Goal: Task Accomplishment & Management: Manage account settings

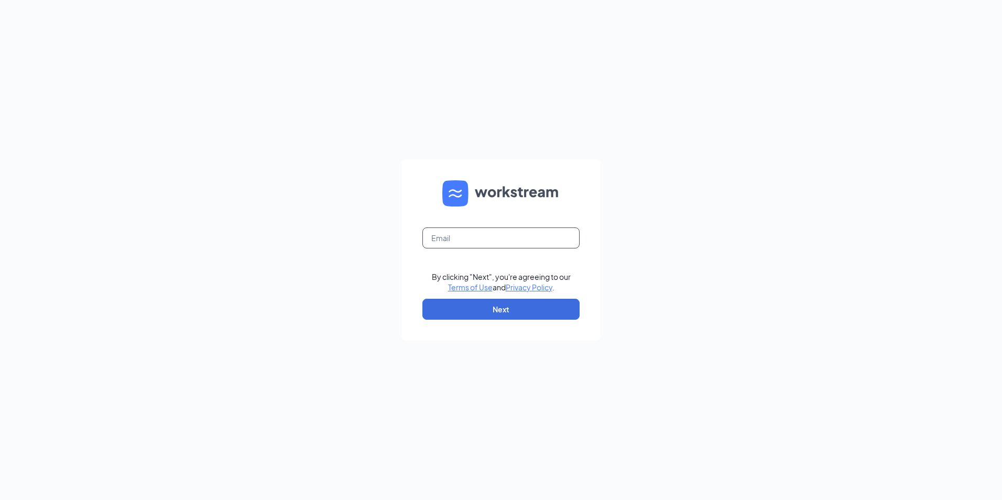
click at [487, 238] on input "text" at bounding box center [500, 237] width 157 height 21
type input "refuel59@refuelmarket.com"
click at [487, 317] on button "Next" at bounding box center [500, 309] width 157 height 21
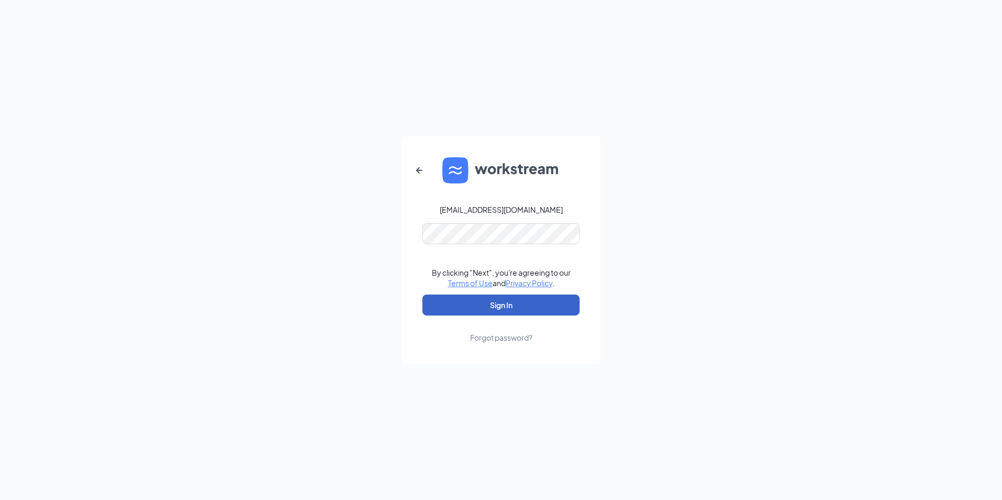
click at [461, 312] on button "Sign In" at bounding box center [500, 305] width 157 height 21
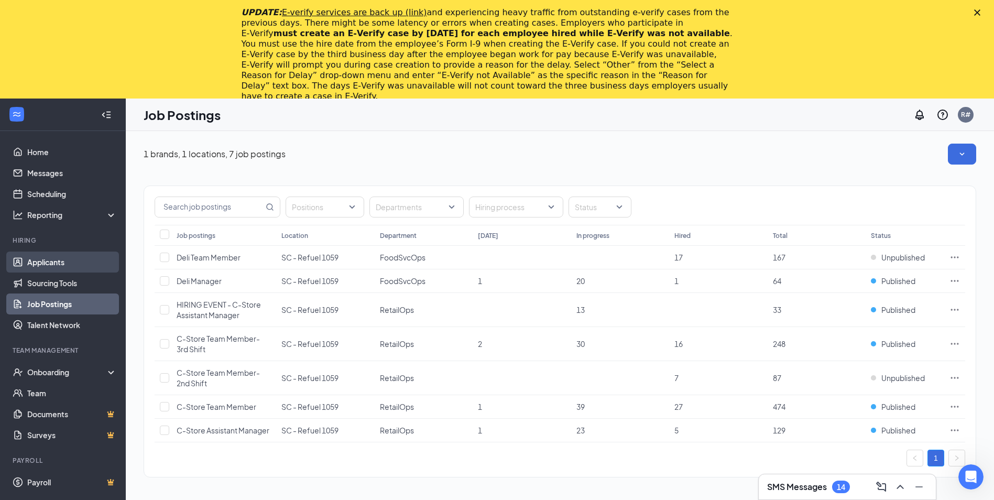
click at [57, 258] on link "Applicants" at bounding box center [72, 262] width 90 height 21
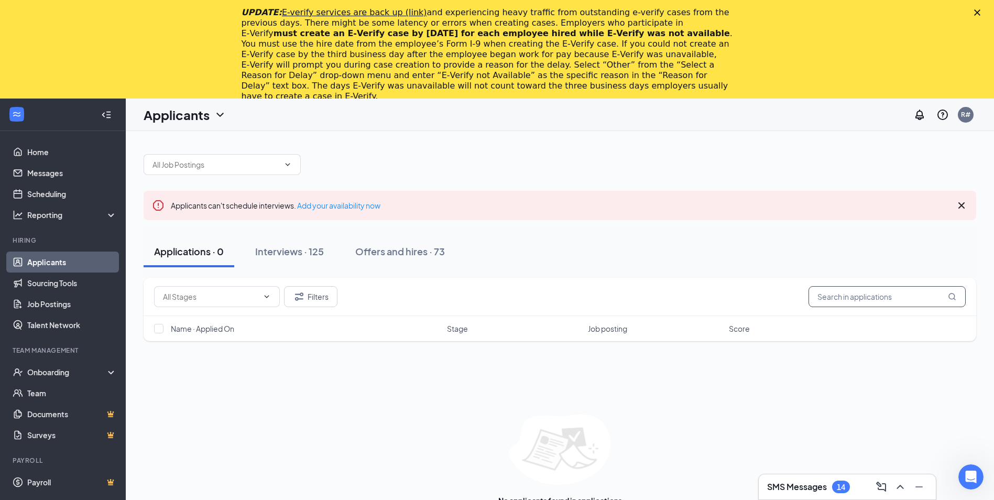
click at [874, 296] on input "text" at bounding box center [887, 296] width 157 height 21
click at [841, 297] on input "text" at bounding box center [887, 296] width 157 height 21
drag, startPoint x: 644, startPoint y: 408, endPoint x: 703, endPoint y: 369, distance: 70.8
click at [644, 408] on div "Filters daniel williams Name · Applied On Stage Job posting Score No applicants…" at bounding box center [560, 397] width 833 height 238
click at [879, 302] on input "daniel williams" at bounding box center [887, 296] width 157 height 21
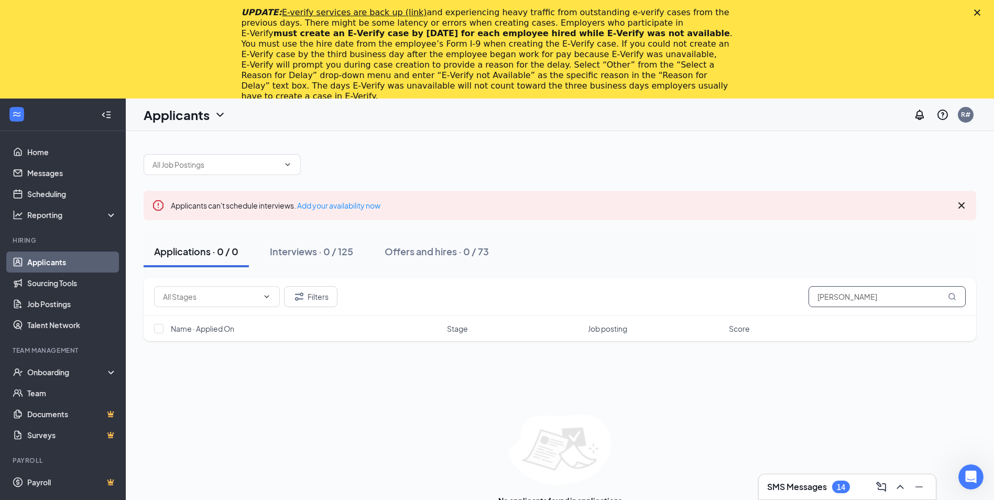
click at [877, 301] on input "daniel williams" at bounding box center [887, 296] width 157 height 21
type input "williams"
click at [330, 249] on div "Interviews · 1 / 125" at bounding box center [310, 251] width 80 height 13
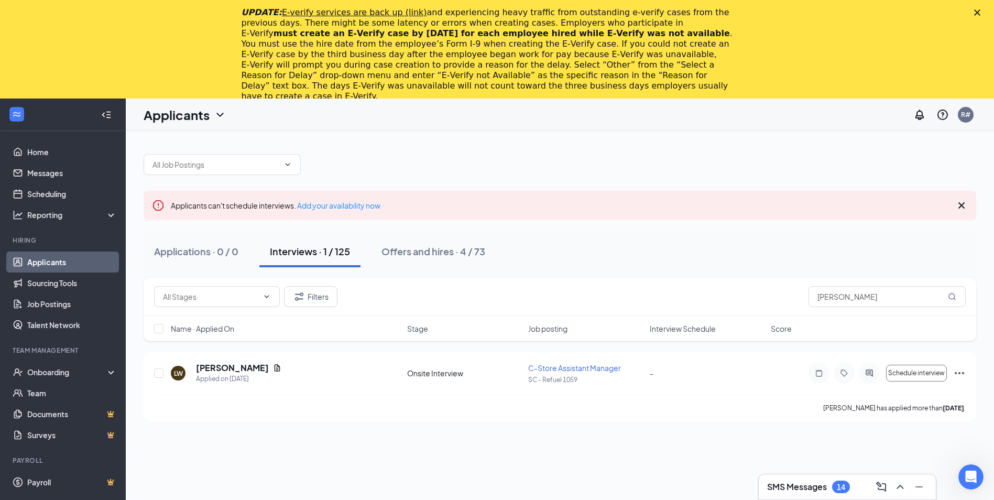
click at [350, 250] on div "Interviews · 1 / 125" at bounding box center [310, 251] width 80 height 13
click at [46, 259] on link "Applicants" at bounding box center [72, 262] width 90 height 21
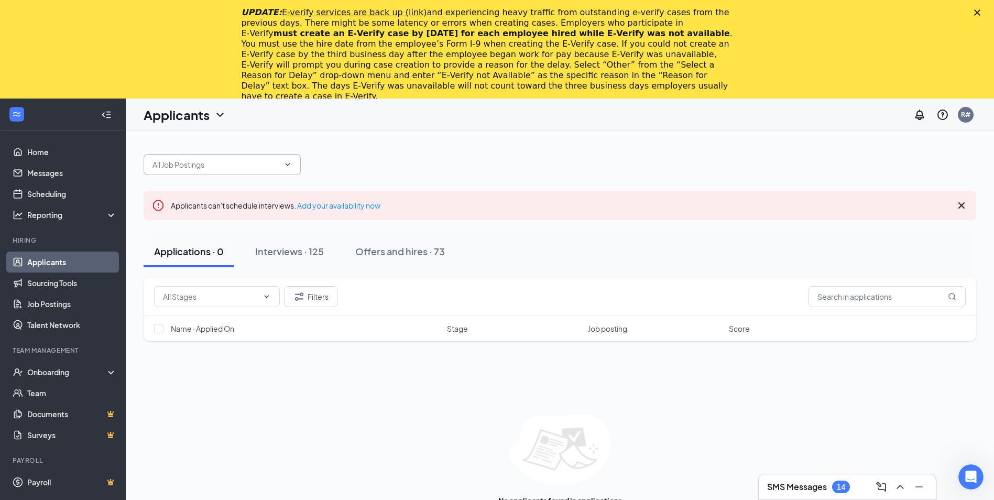
click at [289, 166] on icon "ChevronDown" at bounding box center [288, 164] width 8 height 8
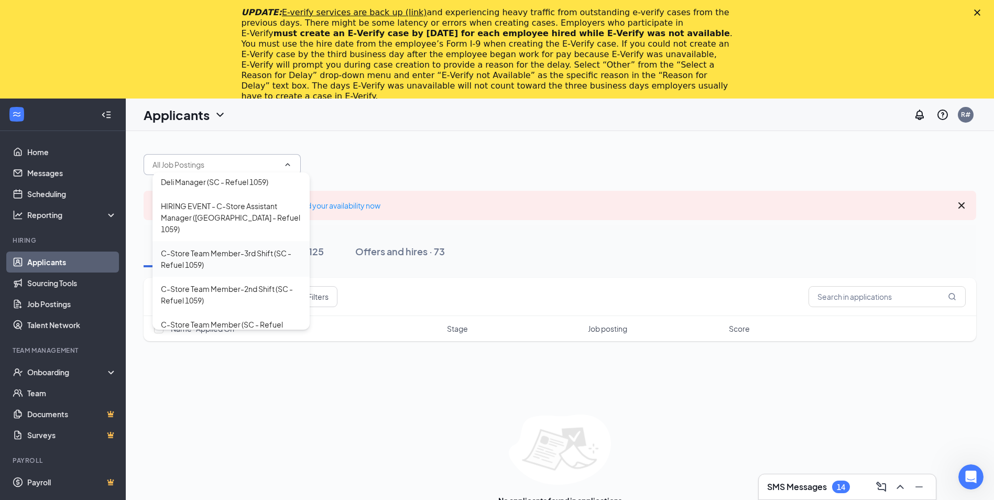
scroll to position [69, 0]
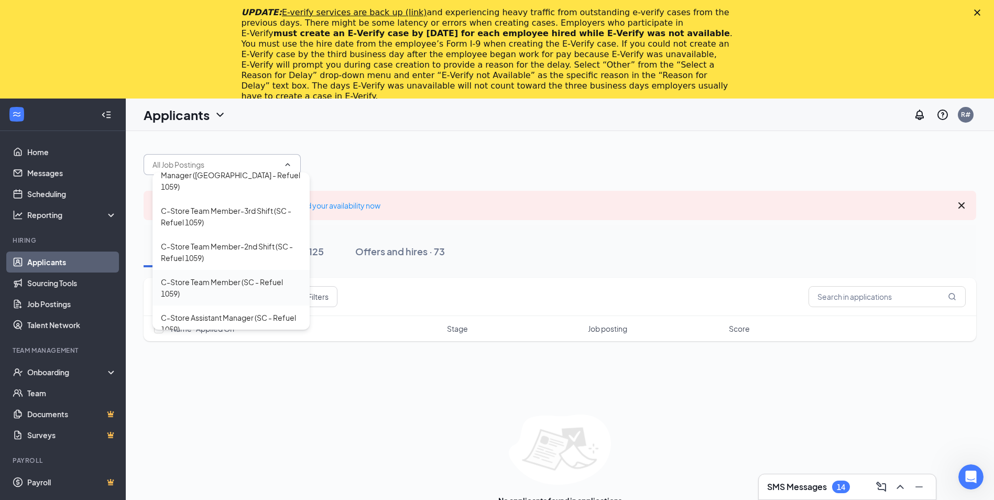
drag, startPoint x: 256, startPoint y: 256, endPoint x: 256, endPoint y: 284, distance: 27.3
drag, startPoint x: 256, startPoint y: 284, endPoint x: 256, endPoint y: 351, distance: 67.6
click at [257, 366] on div "Filters Name · Applied On Stage Job posting Score No applicants found in applic…" at bounding box center [560, 397] width 833 height 238
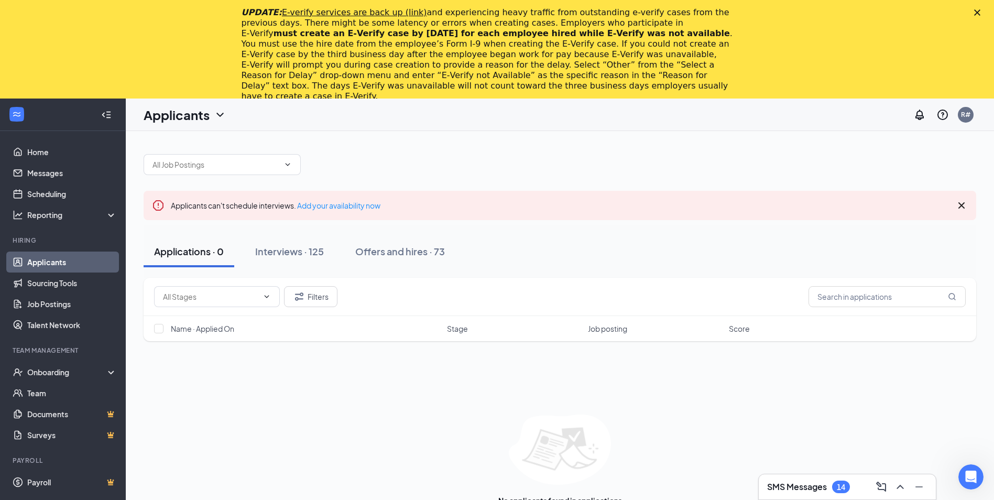
click at [961, 200] on icon "Cross" at bounding box center [961, 205] width 13 height 13
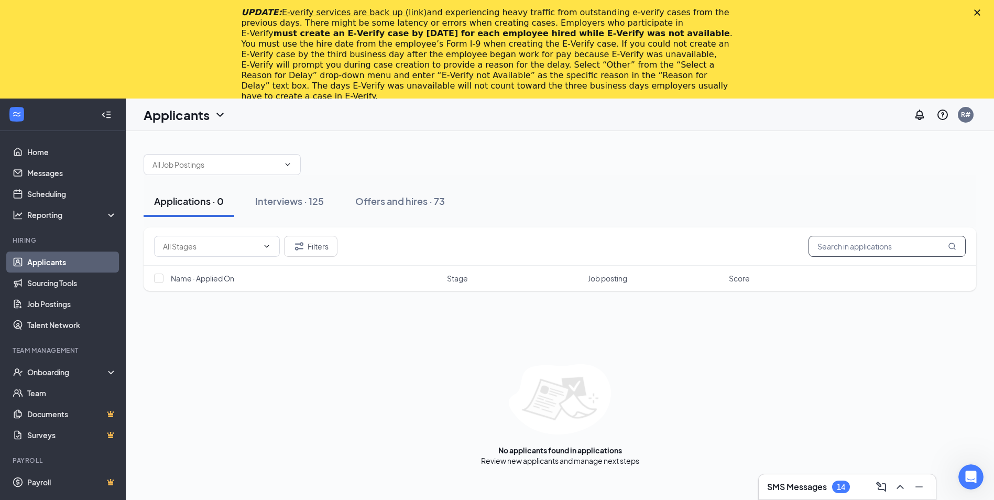
click at [885, 243] on input "text" at bounding box center [887, 246] width 157 height 21
type input "Lorenza simmons"
click at [953, 246] on icon "MagnifyingGlass" at bounding box center [952, 246] width 8 height 8
click at [884, 250] on input "Lorenza simmons" at bounding box center [887, 246] width 157 height 21
click at [230, 201] on div "Applications · 0 / 0" at bounding box center [196, 200] width 84 height 13
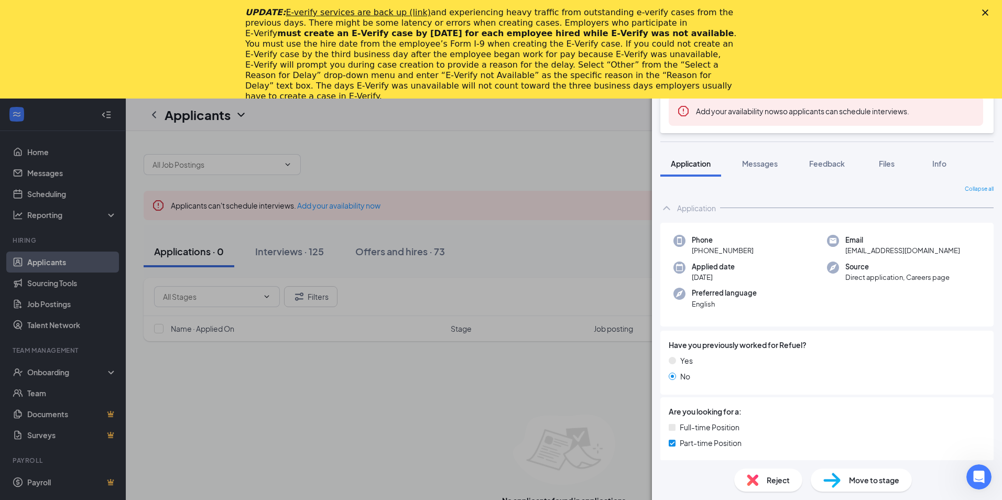
click at [886, 483] on span "Move to stage" at bounding box center [874, 480] width 50 height 12
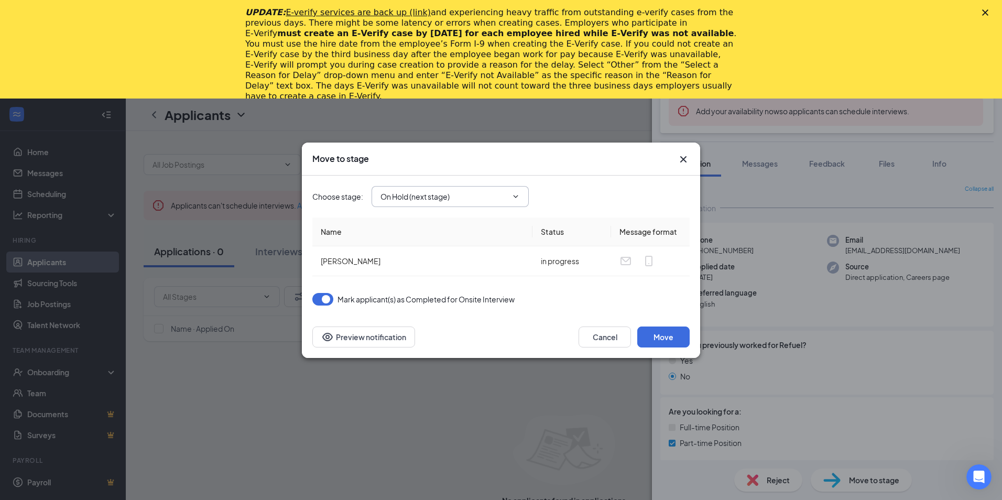
click at [517, 194] on icon "ChevronDown" at bounding box center [516, 196] width 8 height 8
click at [429, 215] on div "Application" at bounding box center [459, 217] width 140 height 12
click at [515, 199] on icon "ChevronDown" at bounding box center [516, 196] width 8 height 8
click at [460, 339] on div "Cancel Move Preview notification" at bounding box center [500, 337] width 377 height 21
click at [515, 198] on icon "ChevronDown" at bounding box center [516, 196] width 8 height 8
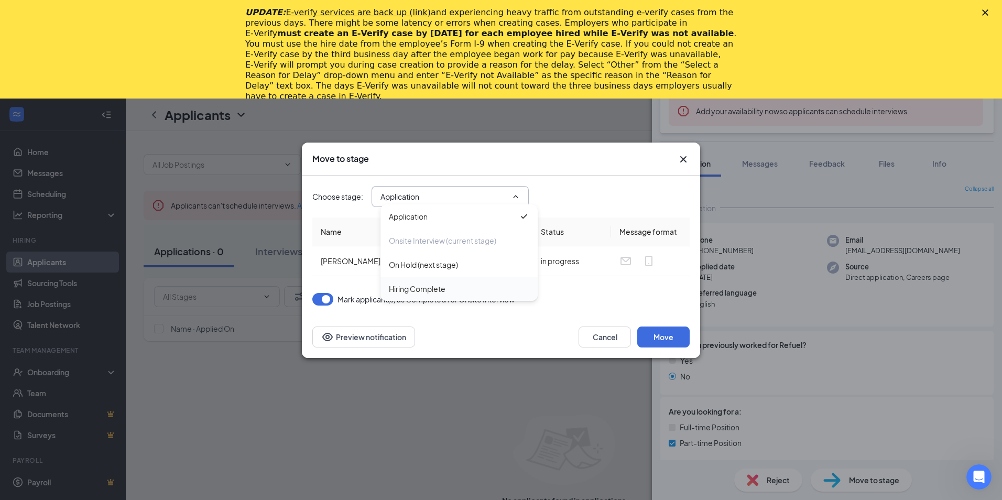
click at [405, 290] on div "Hiring Complete" at bounding box center [417, 289] width 57 height 12
type input "Hiring Complete"
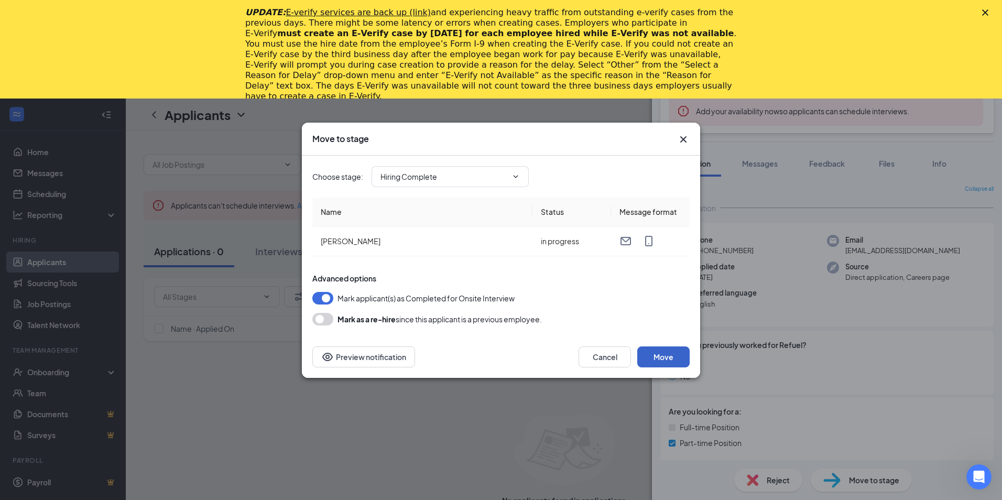
click at [673, 357] on button "Move" at bounding box center [663, 356] width 52 height 21
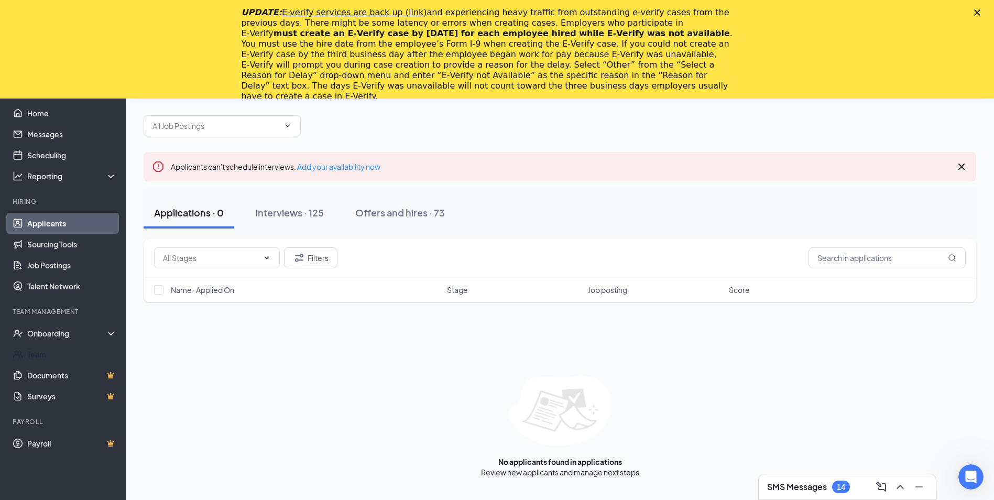
scroll to position [52, 0]
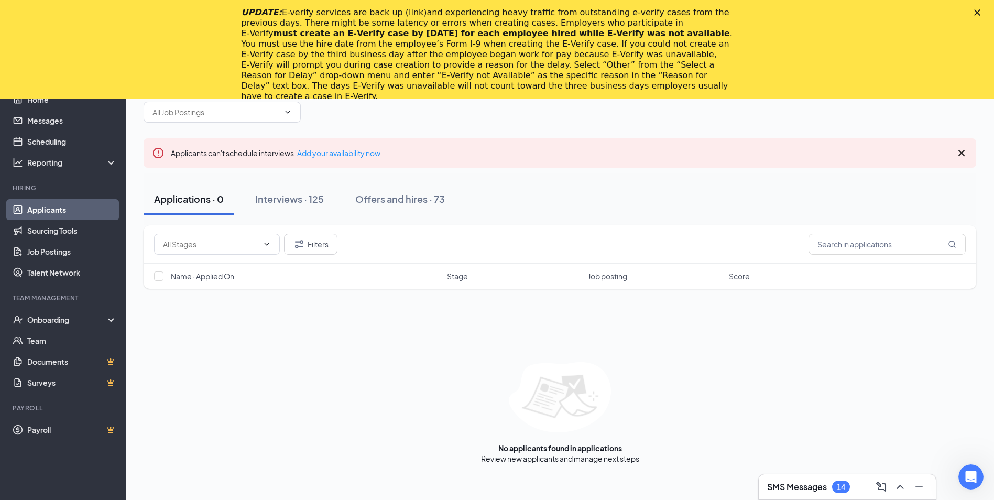
click at [421, 428] on div "No applicants found in applications Review new applicants and manage next steps" at bounding box center [560, 413] width 833 height 102
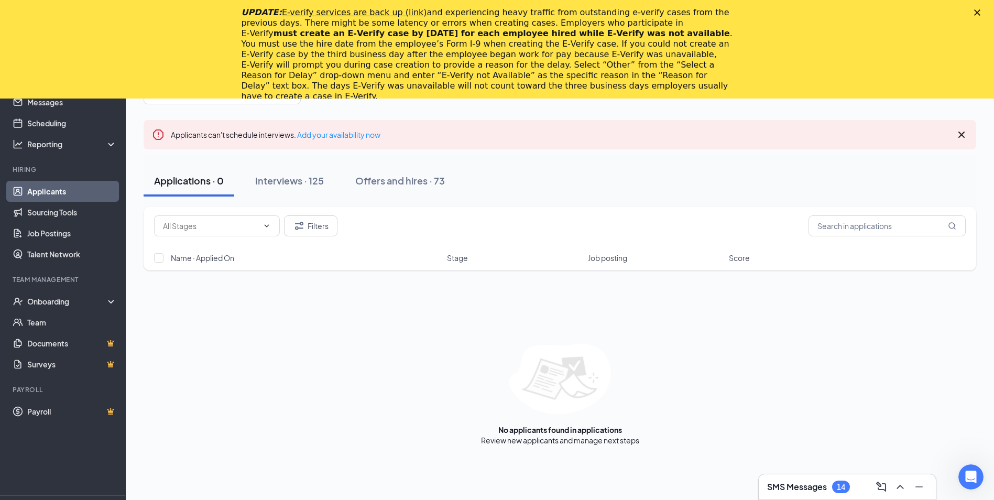
scroll to position [46, 0]
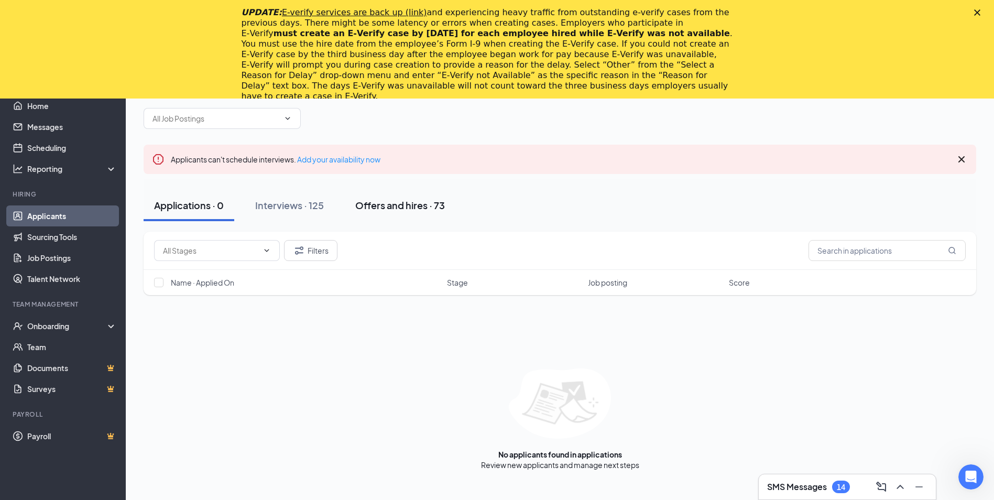
click at [416, 202] on div "Offers and hires · 73" at bounding box center [400, 205] width 90 height 13
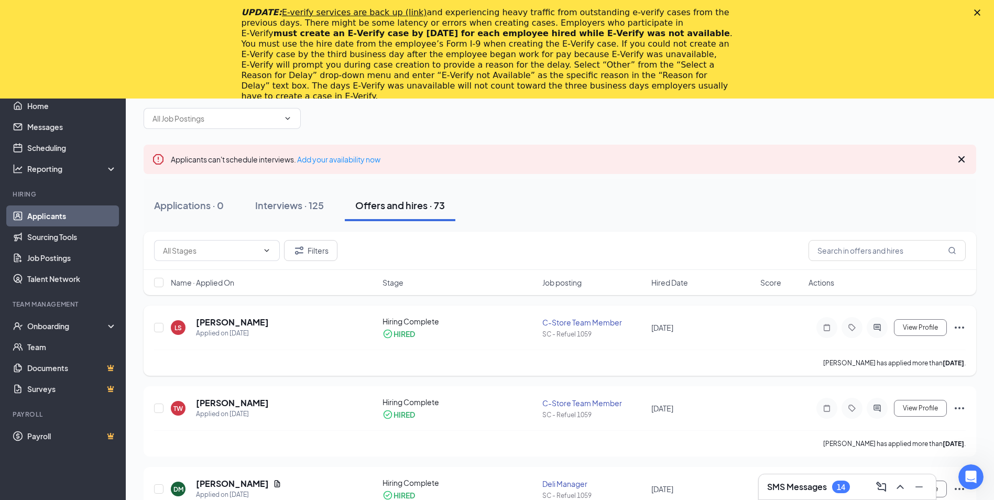
click at [957, 327] on icon "Ellipses" at bounding box center [959, 327] width 13 height 13
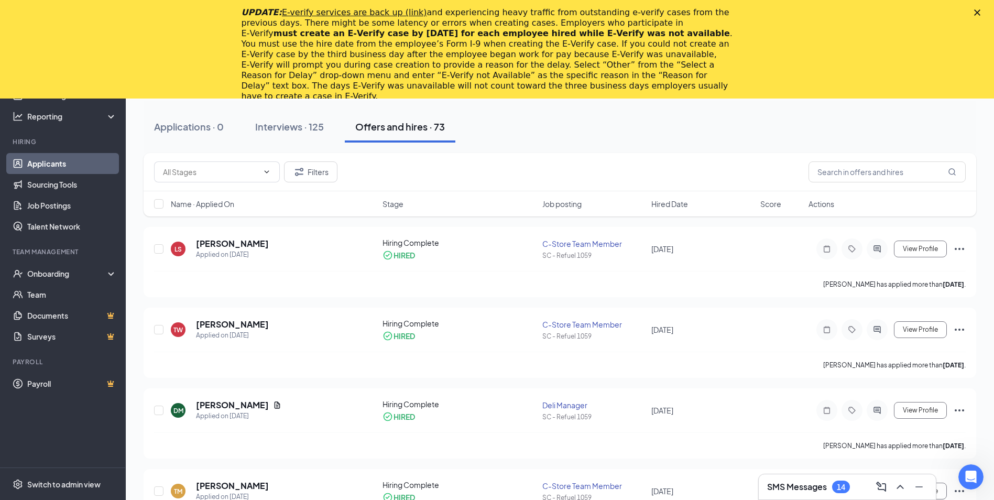
scroll to position [151, 0]
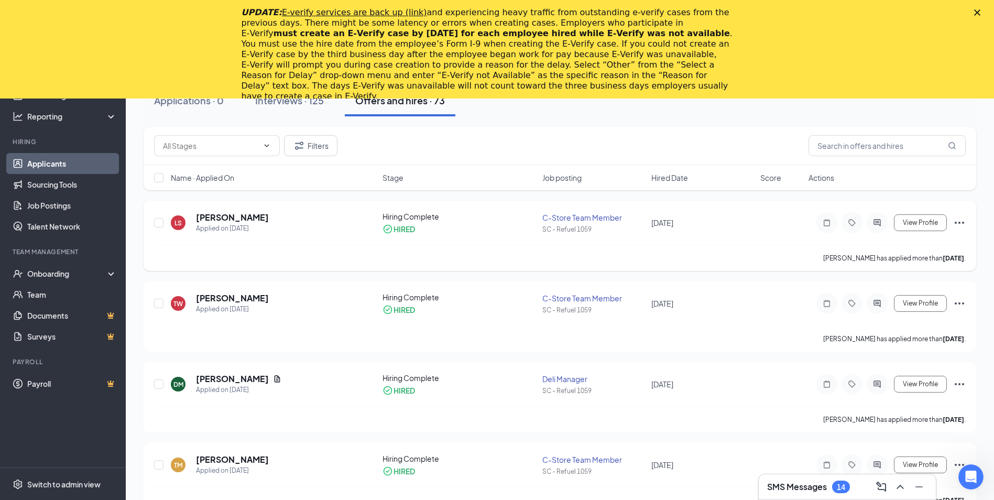
click at [958, 221] on icon "Ellipses" at bounding box center [959, 222] width 13 height 13
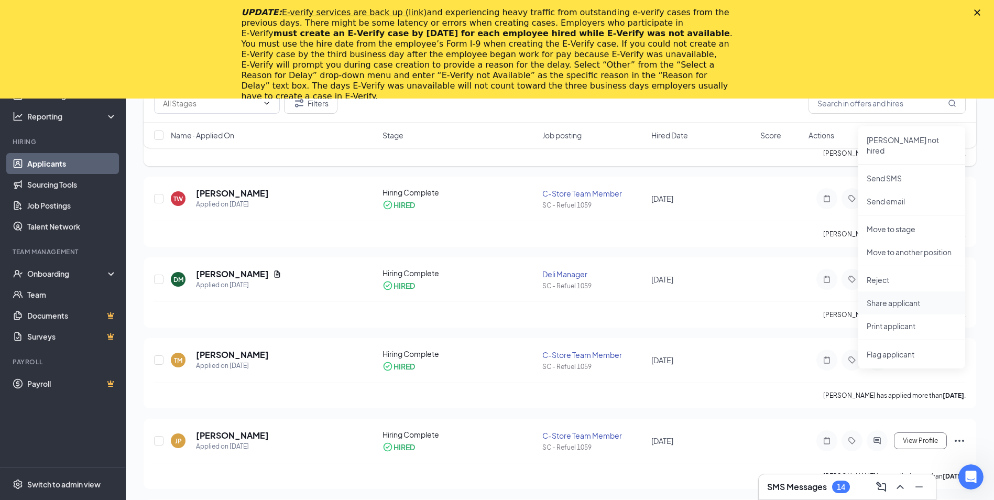
scroll to position [203, 0]
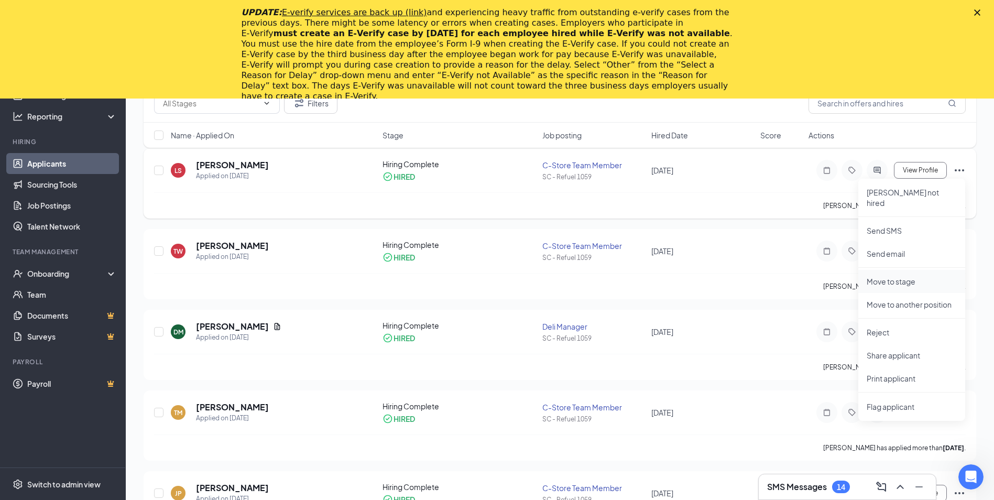
click at [892, 276] on p "Move to stage" at bounding box center [912, 281] width 90 height 10
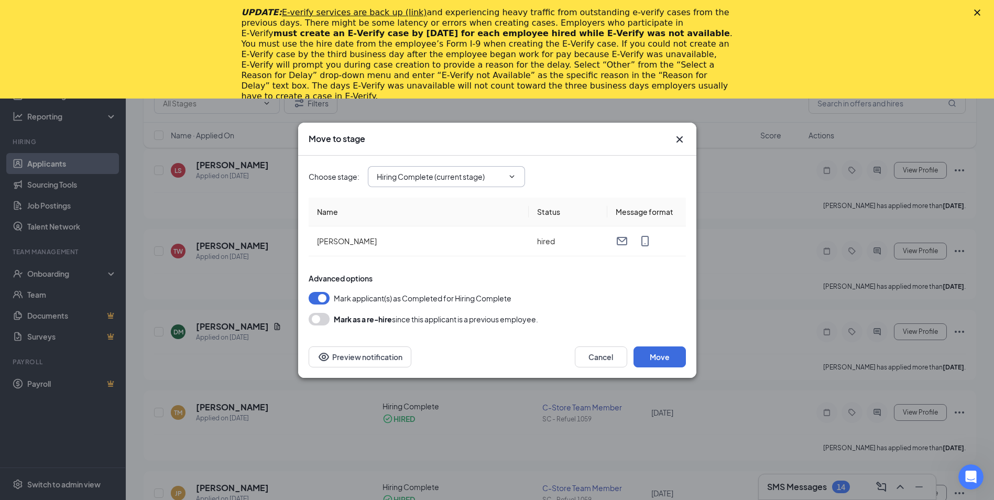
click at [513, 169] on span "Hiring Complete (current stage)" at bounding box center [446, 176] width 157 height 21
click at [513, 176] on icon "ChevronDown" at bounding box center [512, 176] width 8 height 8
click at [665, 356] on button "Move" at bounding box center [660, 356] width 52 height 21
click at [653, 355] on button "Move" at bounding box center [660, 356] width 52 height 21
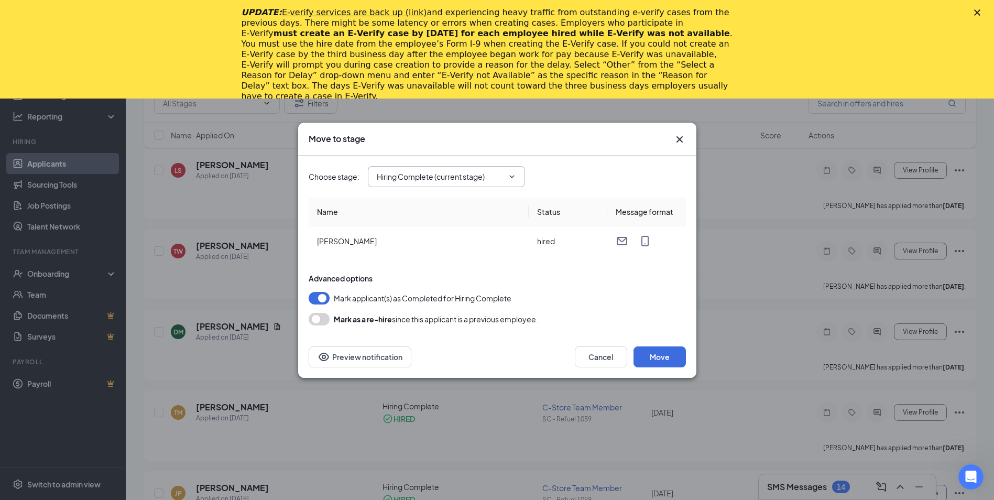
click at [682, 139] on icon "Cross" at bounding box center [679, 139] width 13 height 13
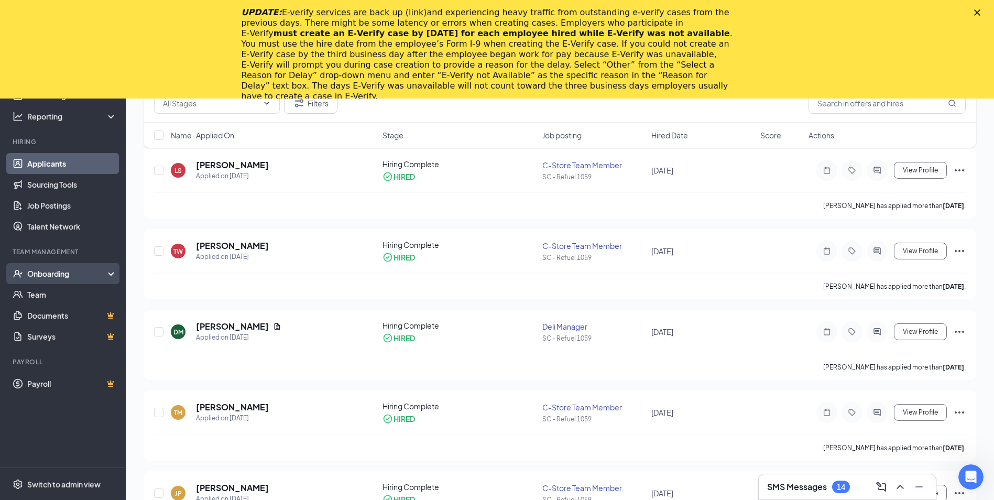
click at [37, 274] on div "Onboarding" at bounding box center [67, 273] width 81 height 10
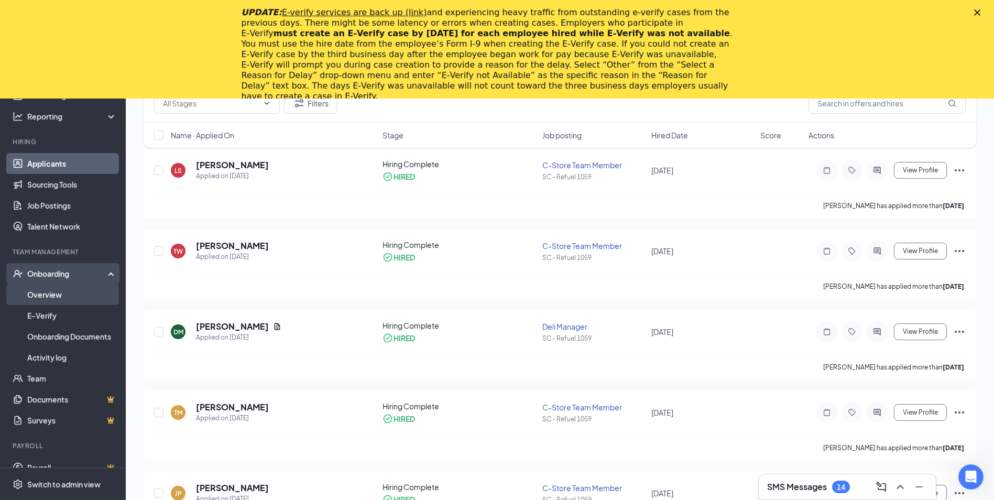
click at [48, 297] on link "Overview" at bounding box center [72, 294] width 90 height 21
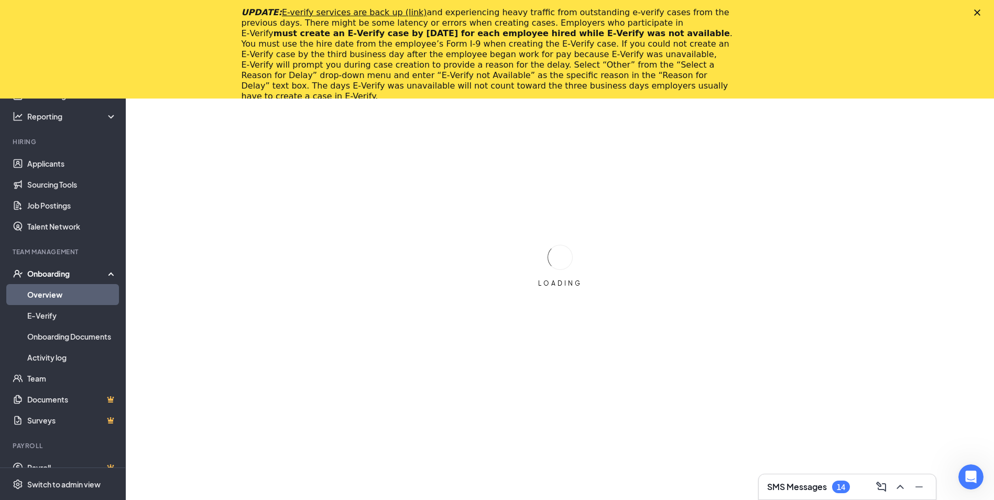
scroll to position [146, 0]
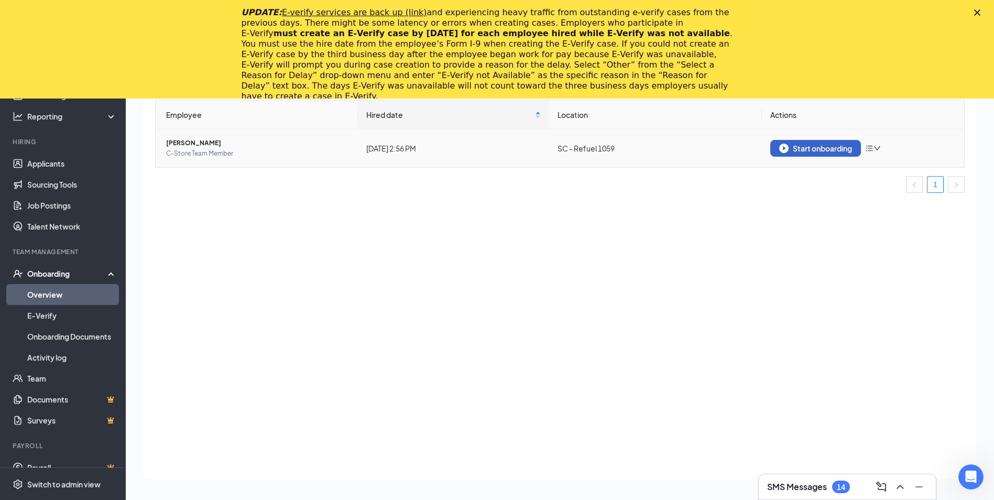
click at [792, 148] on div "Start onboarding" at bounding box center [815, 148] width 73 height 9
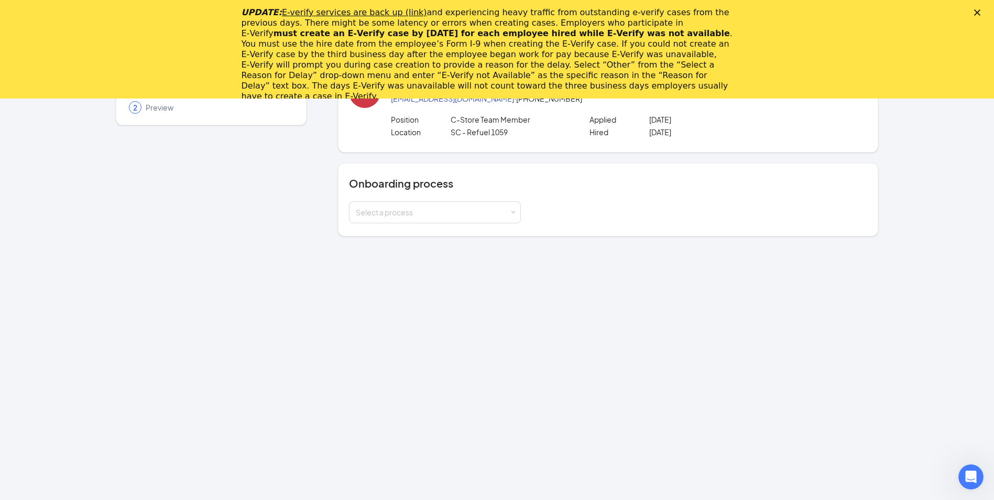
scroll to position [93, 0]
click at [981, 11] on polygon "Close" at bounding box center [977, 12] width 6 height 6
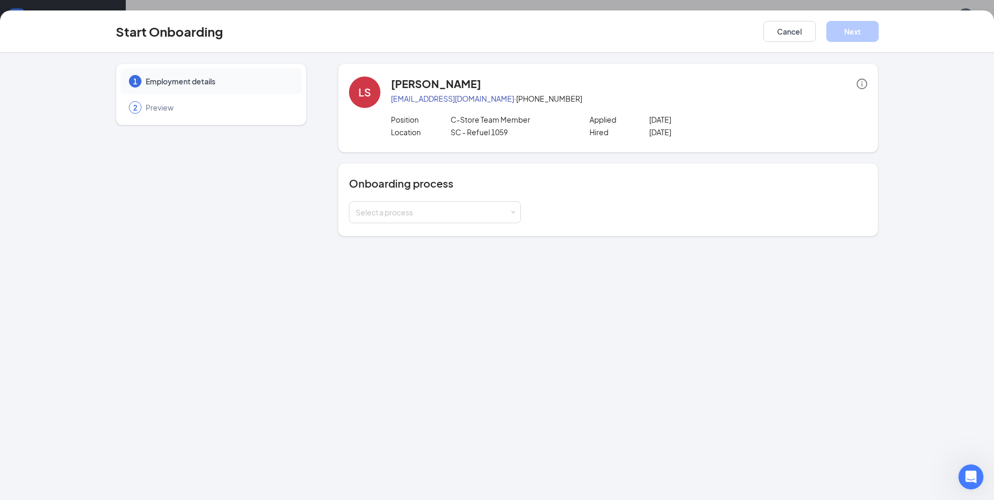
scroll to position [47, 0]
click at [511, 213] on span at bounding box center [513, 212] width 5 height 5
click at [473, 240] on li "New Hire Documentation" at bounding box center [435, 234] width 172 height 19
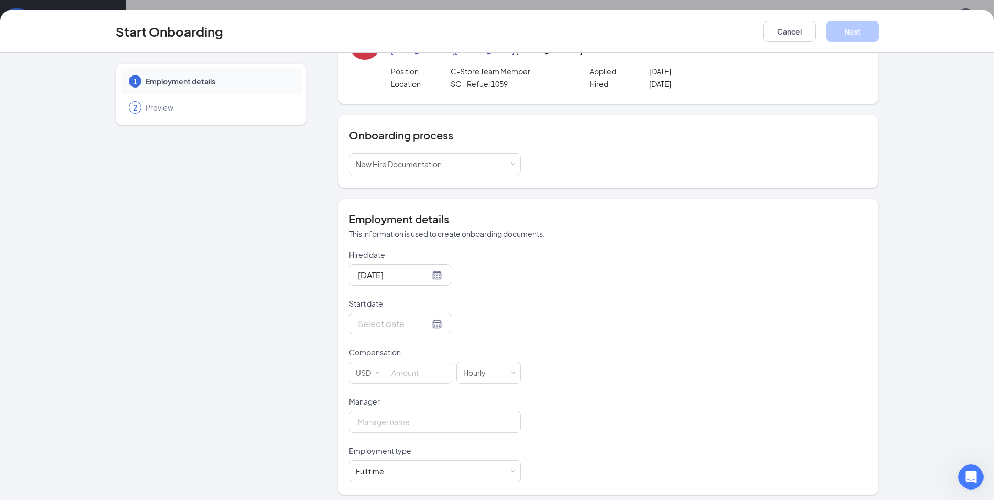
scroll to position [54, 0]
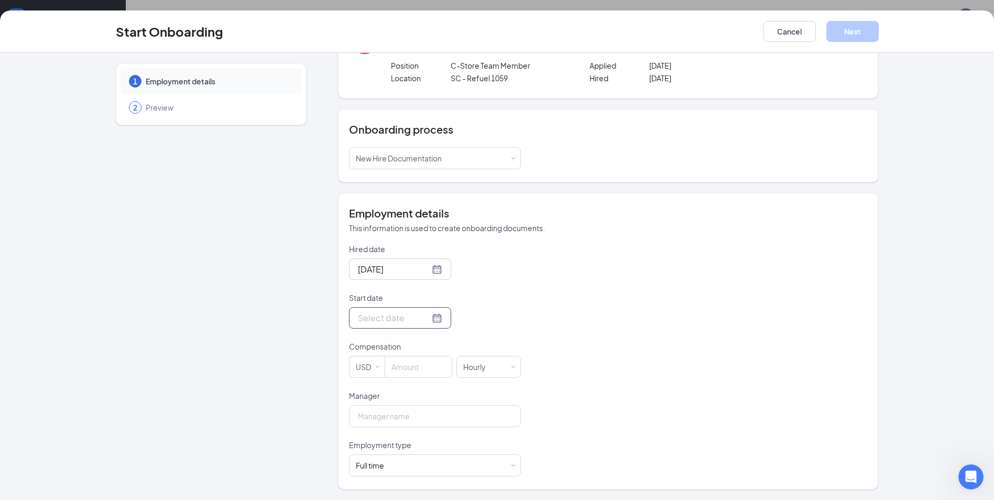
click at [426, 319] on div at bounding box center [400, 317] width 84 height 13
type input "Oct 23, 2025"
click at [439, 423] on div "23" at bounding box center [440, 427] width 13 height 13
click at [403, 368] on input at bounding box center [418, 366] width 67 height 21
type input "15.25"
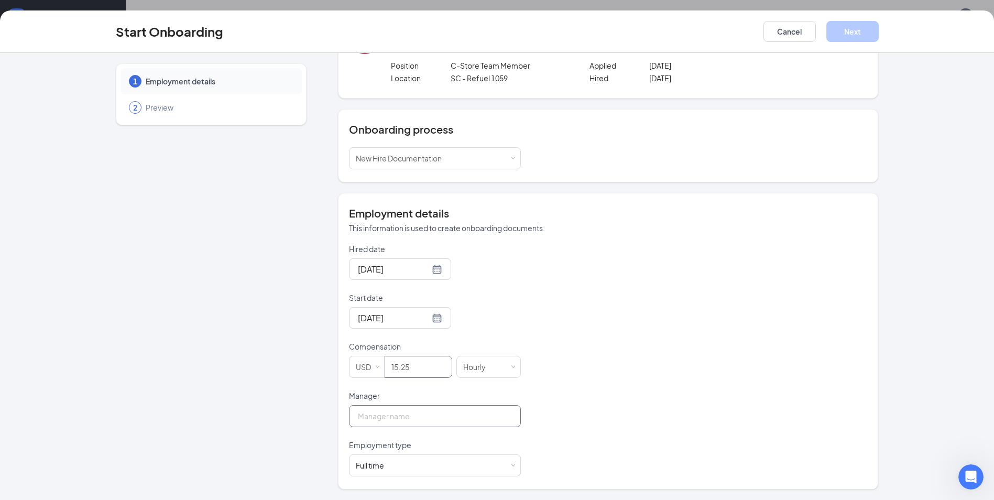
click at [459, 420] on input "Manager" at bounding box center [435, 416] width 172 height 22
type input "Lynett Taylor"
click at [511, 465] on span at bounding box center [513, 465] width 5 height 5
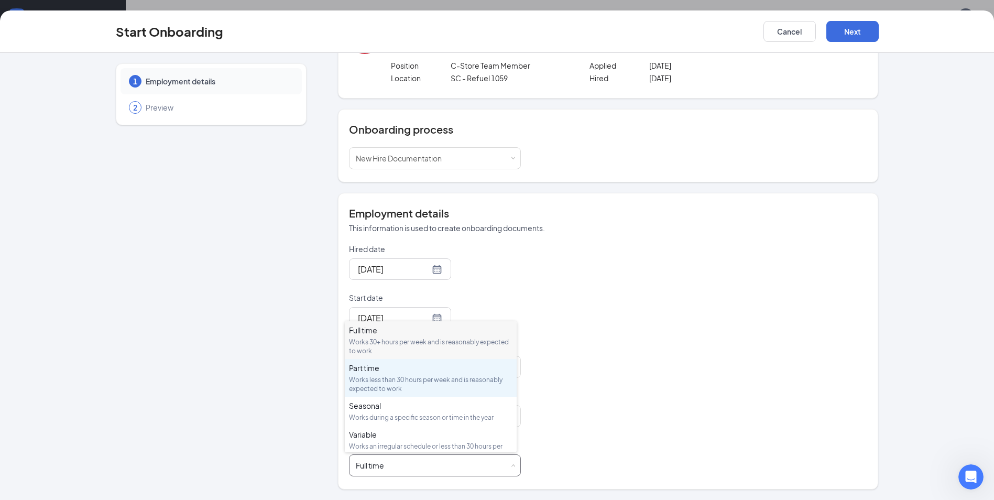
click at [373, 376] on div "Works less than 30 hours per week and is reasonably expected to work" at bounding box center [431, 384] width 164 height 18
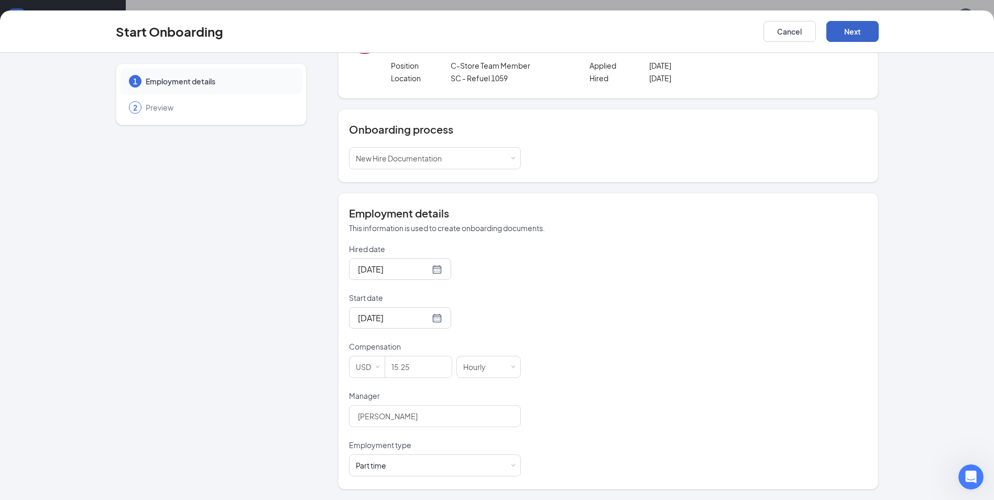
click at [857, 32] on button "Next" at bounding box center [853, 31] width 52 height 21
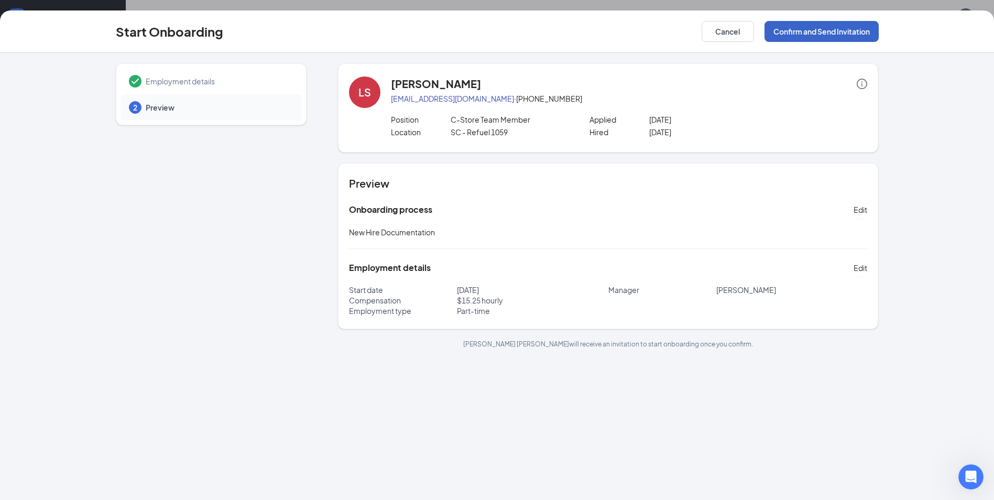
click at [845, 30] on button "Confirm and Send Invitation" at bounding box center [822, 31] width 114 height 21
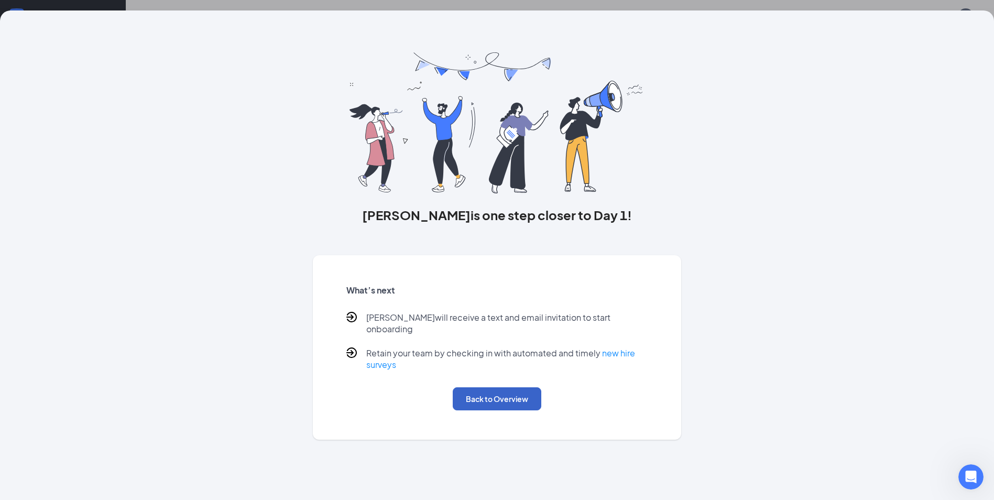
click at [506, 390] on button "Back to Overview" at bounding box center [497, 398] width 89 height 23
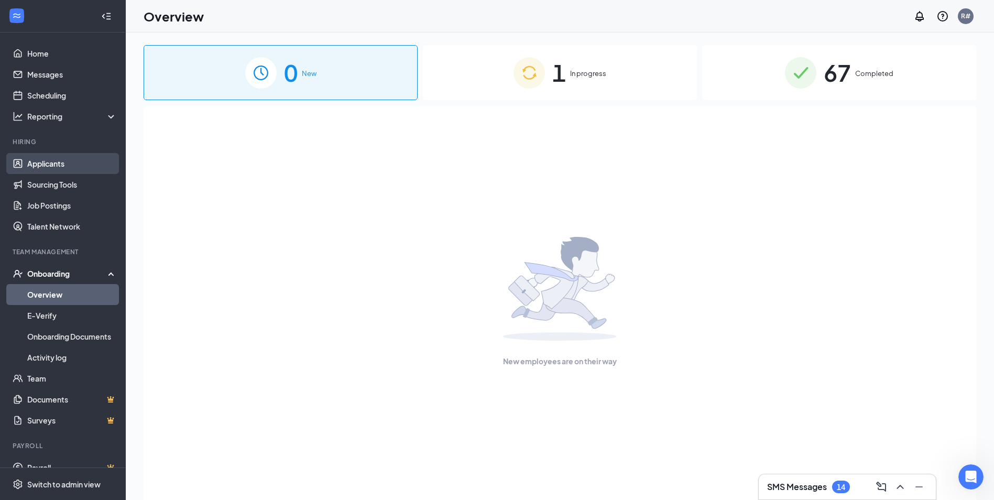
click at [34, 166] on link "Applicants" at bounding box center [72, 163] width 90 height 21
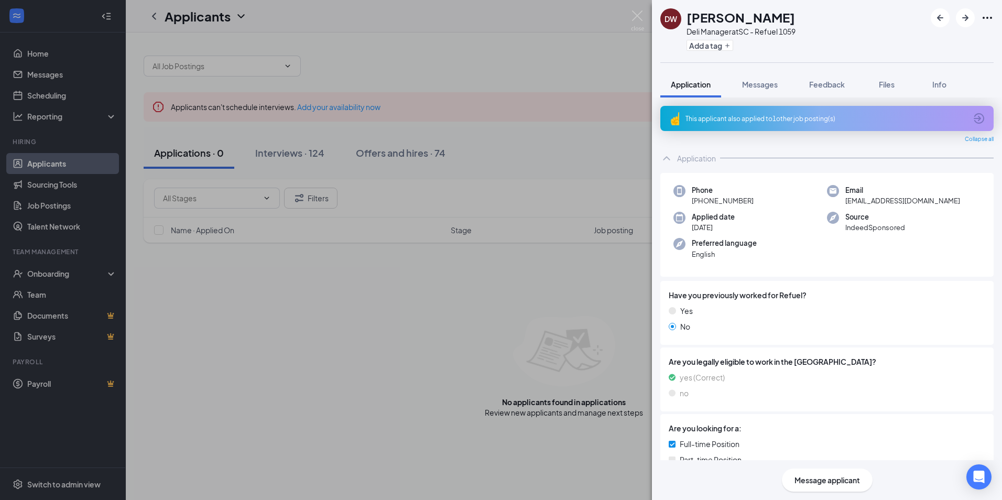
click at [973, 118] on icon "ArrowCircle" at bounding box center [979, 118] width 13 height 13
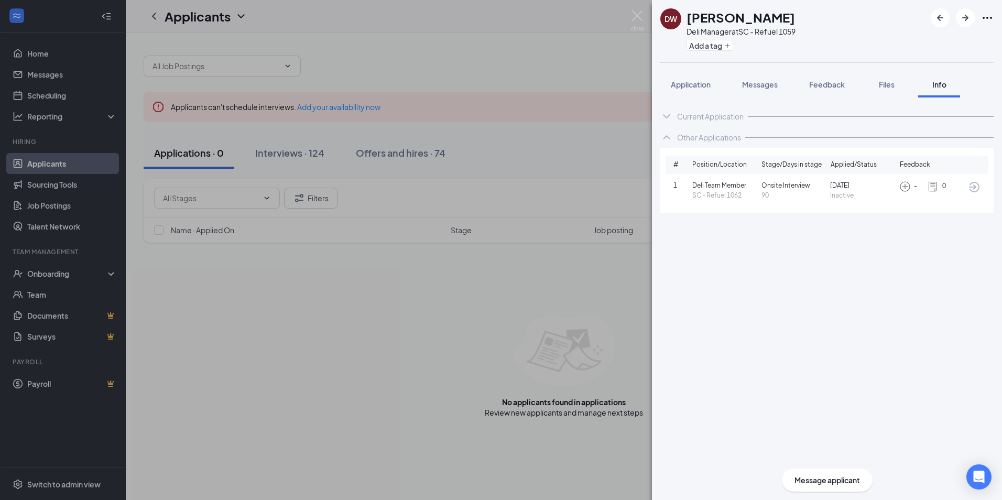
click at [668, 115] on icon "ChevronDown" at bounding box center [666, 116] width 13 height 13
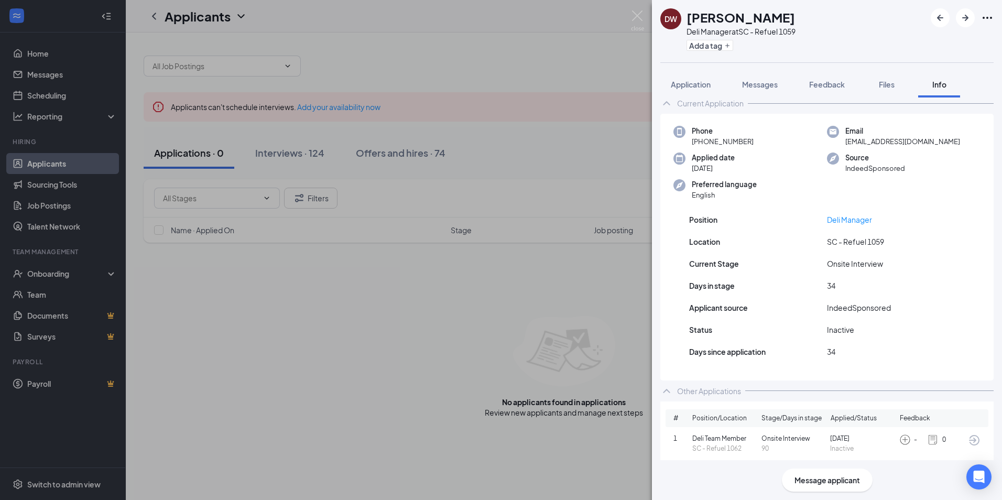
scroll to position [19, 0]
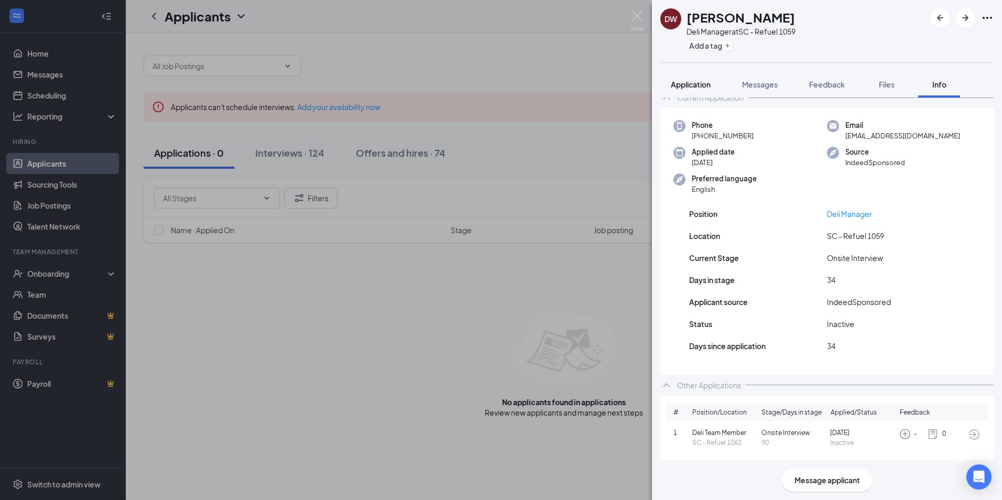
click at [703, 85] on span "Application" at bounding box center [691, 84] width 40 height 9
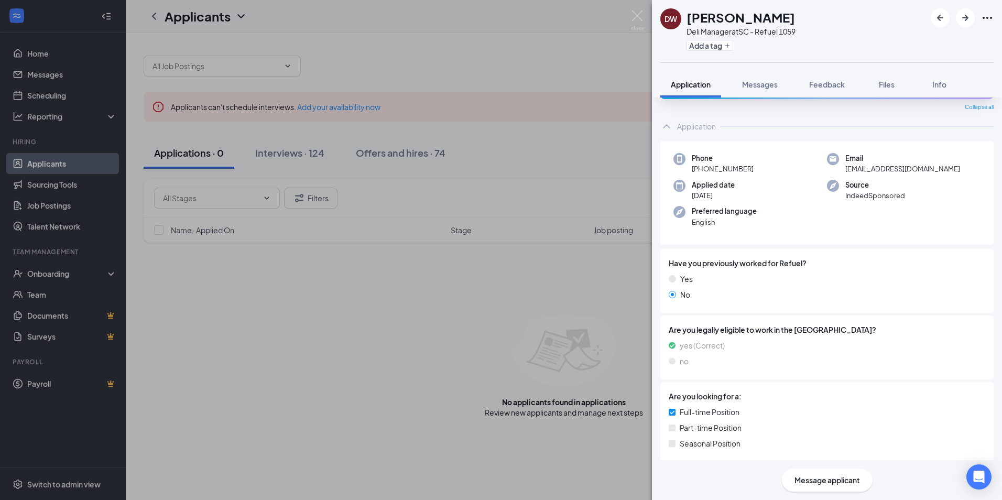
scroll to position [21, 0]
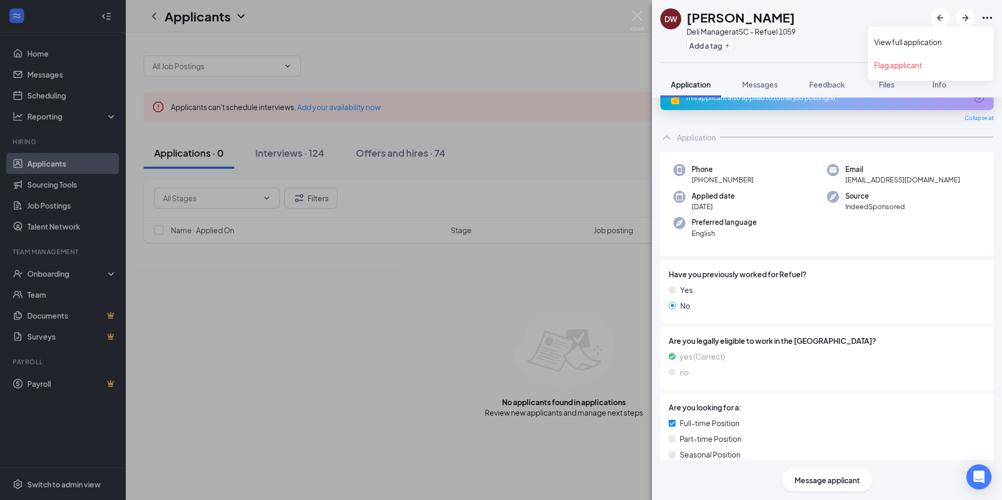
click at [989, 16] on icon "Ellipses" at bounding box center [987, 18] width 13 height 13
click at [987, 17] on icon "Ellipses" at bounding box center [987, 18] width 9 height 2
click at [911, 42] on link "View full application" at bounding box center [930, 42] width 113 height 10
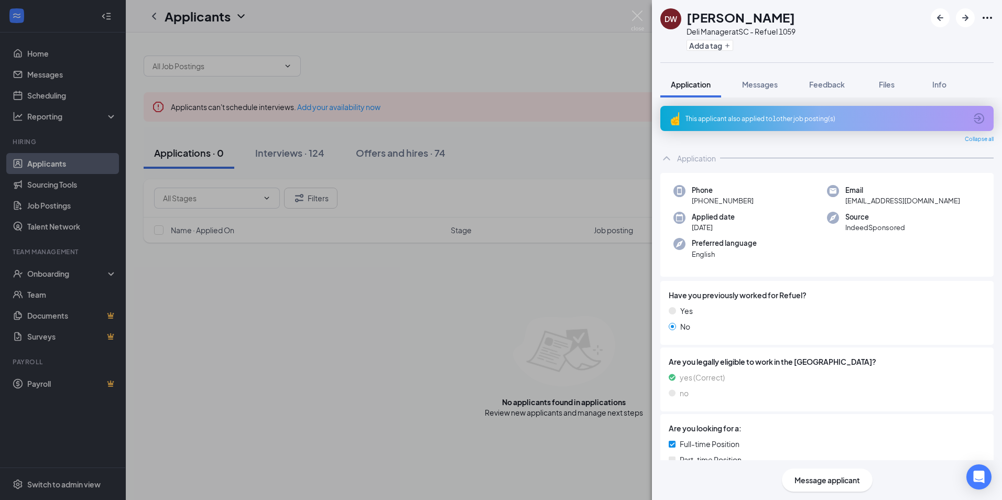
scroll to position [0, 0]
click at [973, 114] on icon "ArrowCircle" at bounding box center [979, 118] width 13 height 13
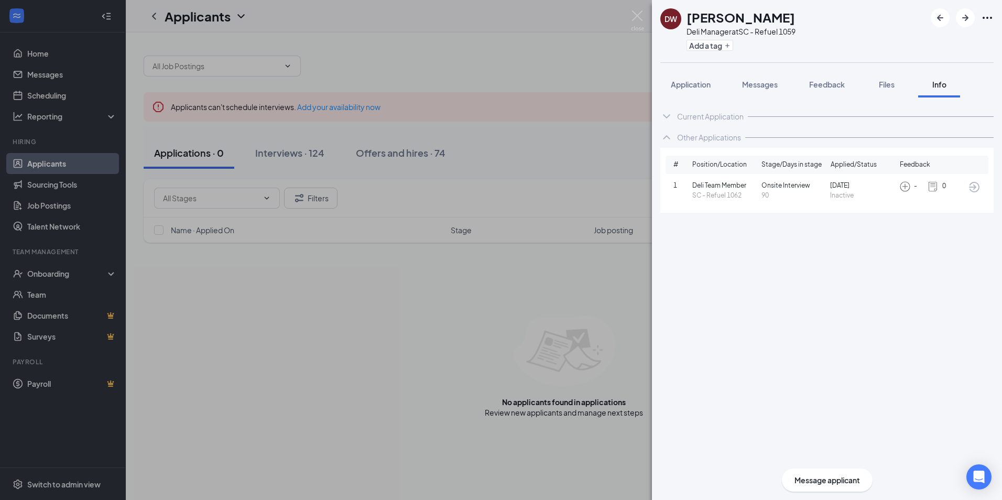
click at [839, 197] on span "Inactive" at bounding box center [862, 196] width 65 height 10
click at [974, 189] on icon "ArrowCircle" at bounding box center [974, 187] width 10 height 10
click at [692, 112] on div "Current Application" at bounding box center [710, 116] width 67 height 10
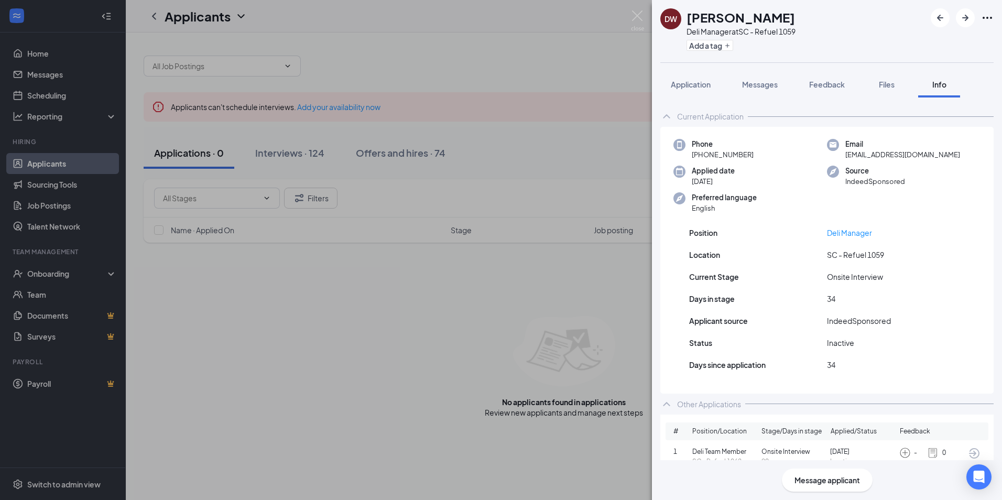
click at [951, 246] on div "Position Deli Manager Location SC - Refuel 1059 Current Stage Onsite Interview …" at bounding box center [826, 303] width 333 height 179
click at [684, 89] on span "Application" at bounding box center [691, 84] width 40 height 9
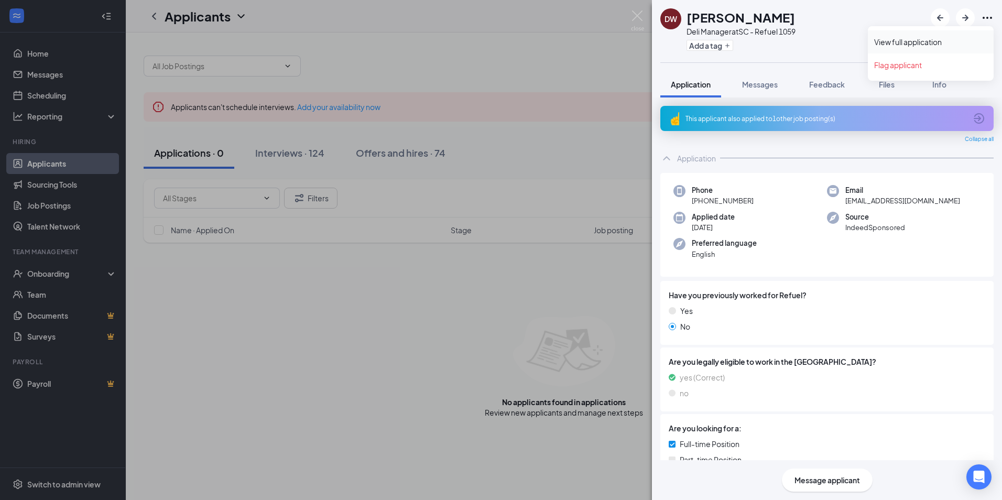
click at [931, 41] on link "View full application" at bounding box center [930, 42] width 113 height 10
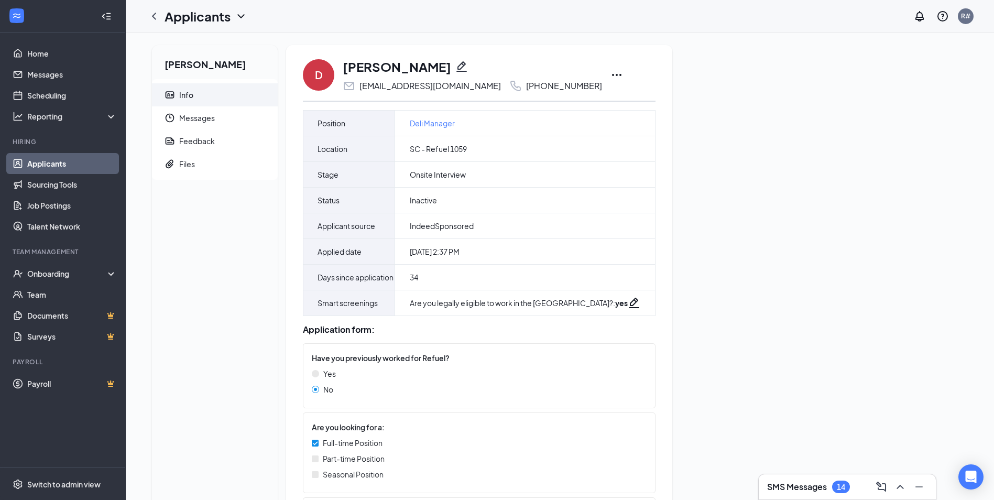
click at [611, 71] on icon "Ellipses" at bounding box center [617, 75] width 13 height 13
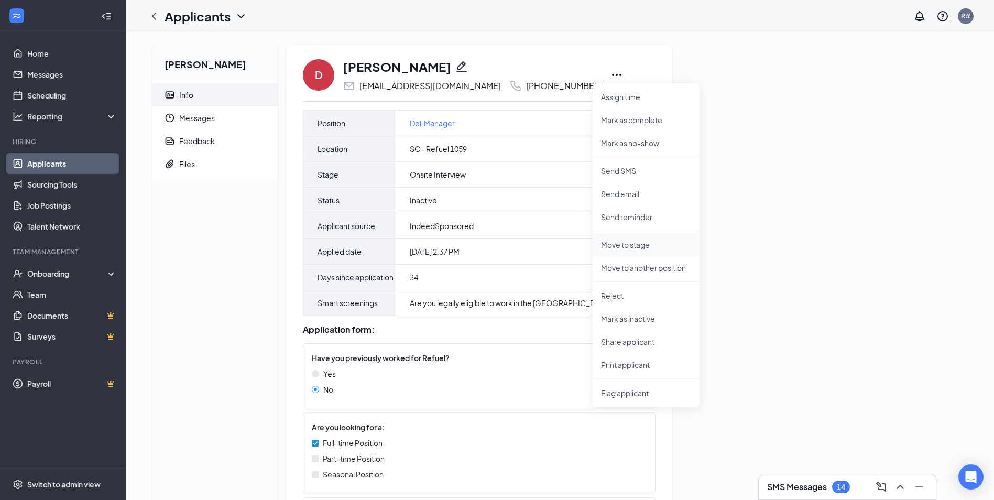
click at [626, 243] on p "Move to stage" at bounding box center [646, 245] width 90 height 10
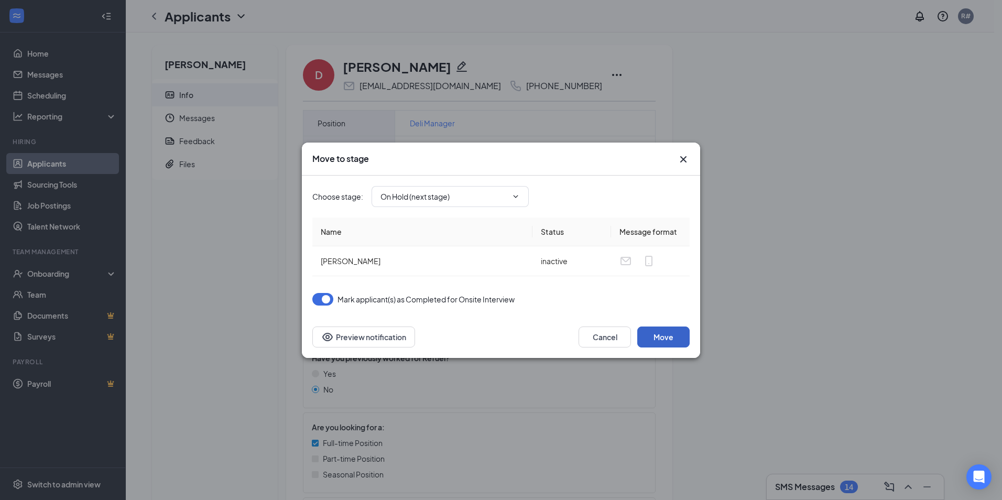
click at [662, 334] on button "Move" at bounding box center [663, 337] width 52 height 21
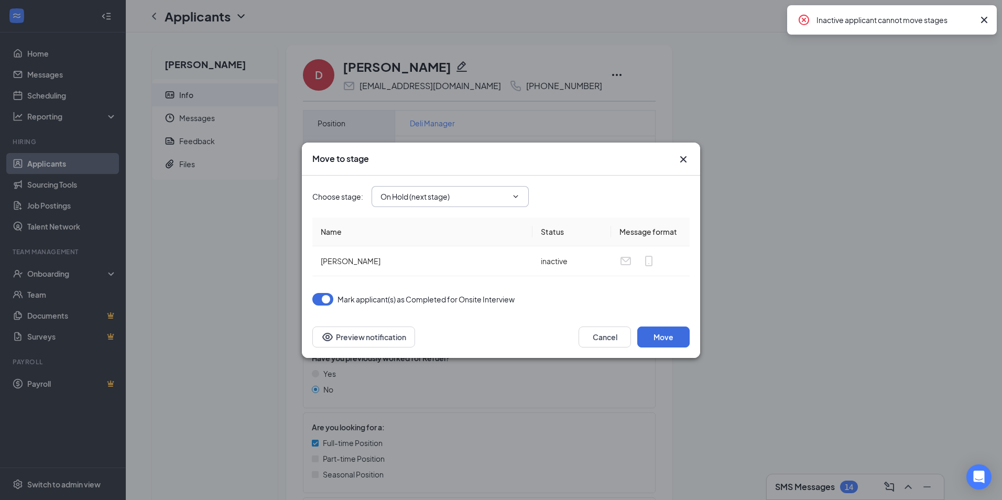
click at [519, 196] on icon "ChevronDown" at bounding box center [516, 196] width 8 height 8
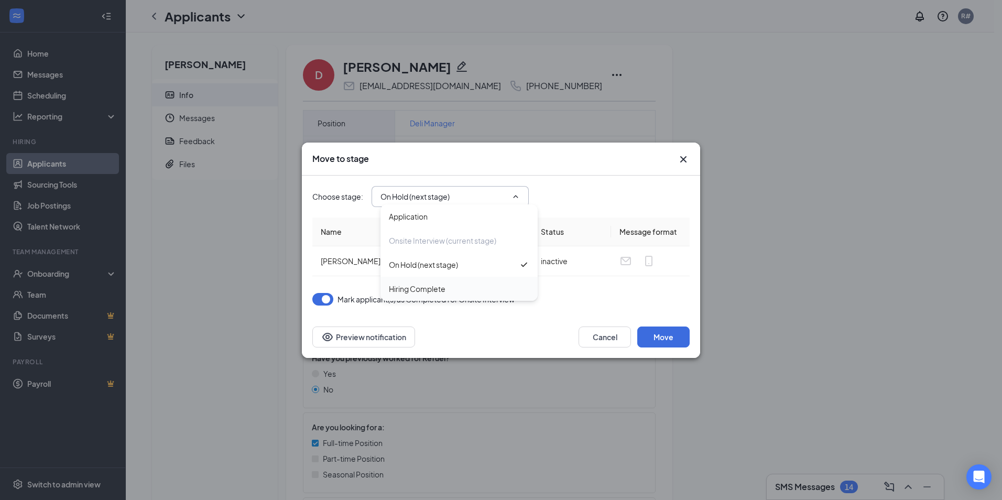
click at [408, 290] on div "Hiring Complete" at bounding box center [417, 289] width 57 height 12
type input "Hiring Complete"
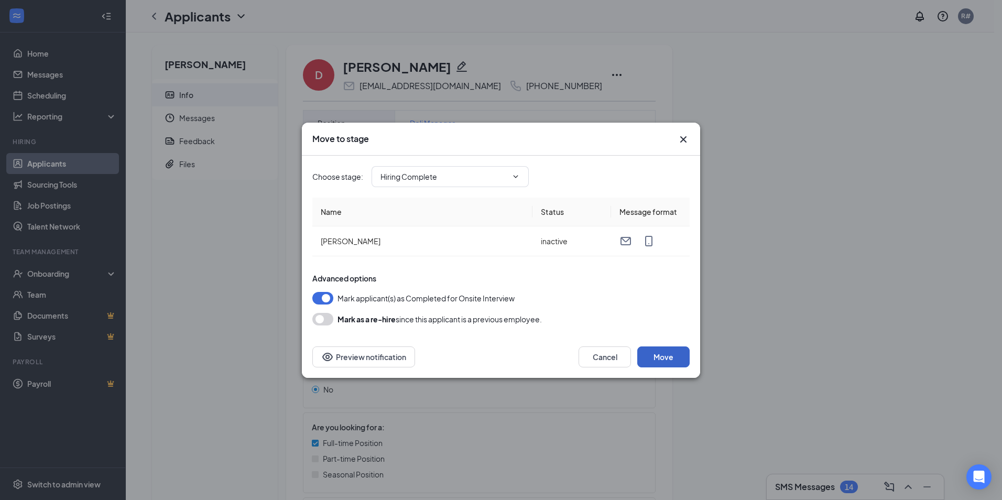
click at [649, 355] on button "Move" at bounding box center [663, 356] width 52 height 21
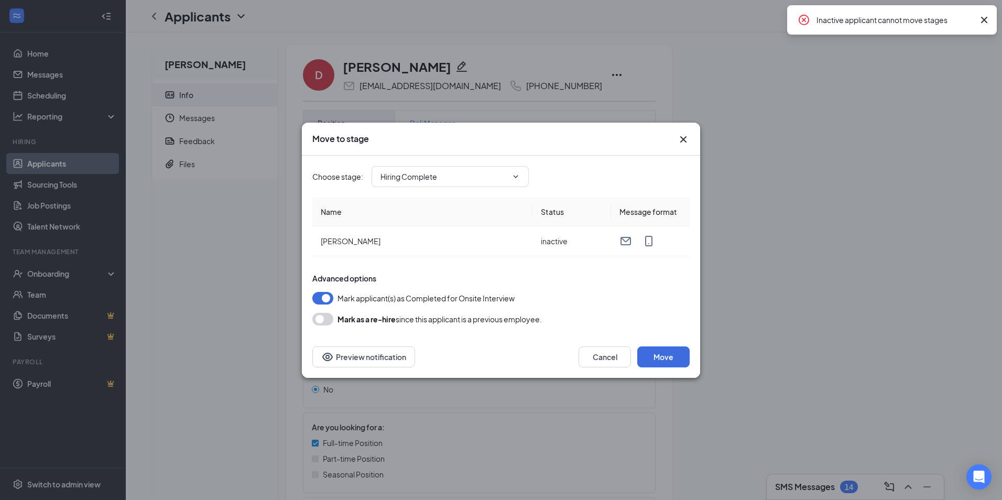
click at [984, 18] on icon "Cross" at bounding box center [984, 20] width 13 height 13
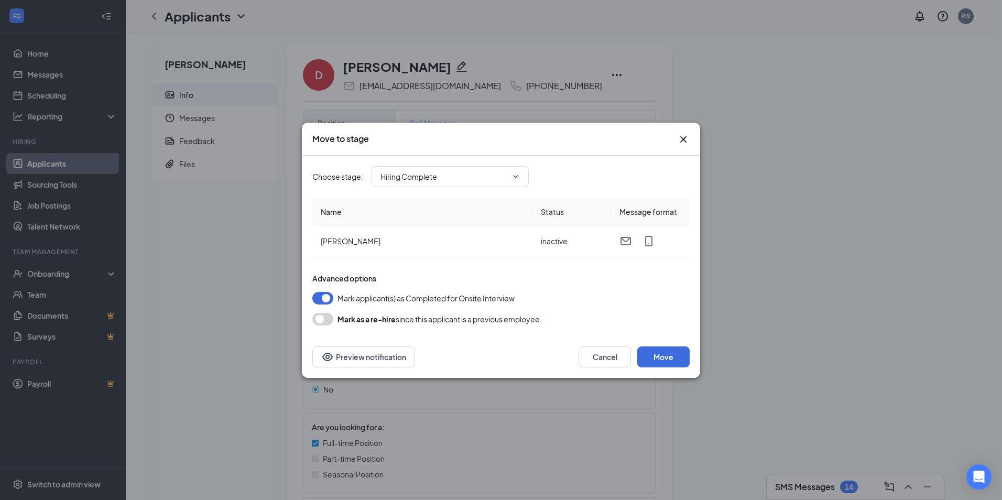
click at [784, 224] on div "Move to stage Choose stage : Hiring Complete Application Onsite Interview (curr…" at bounding box center [501, 250] width 1002 height 500
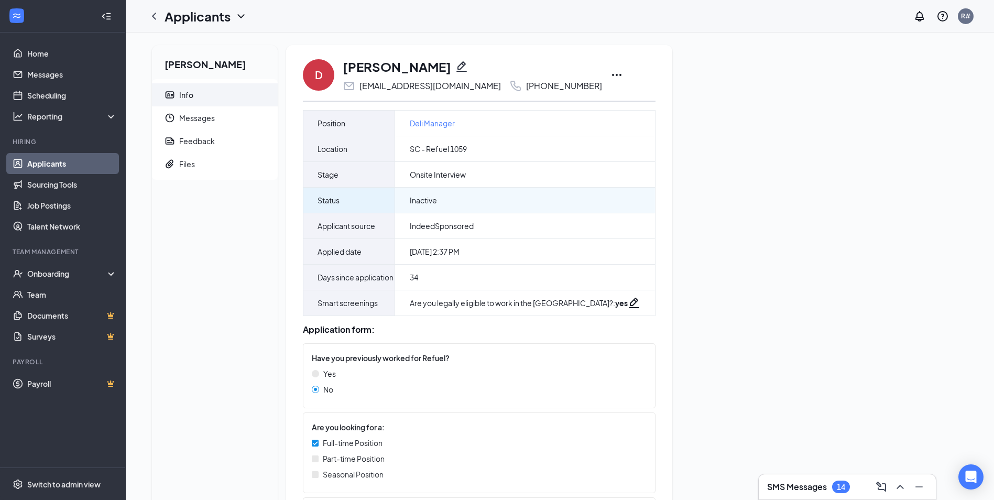
click at [330, 201] on span "Status" at bounding box center [329, 200] width 22 height 13
click at [896, 222] on div "Daneil Williams Info Messages Feedback Files D Daneil Williams williamsdaneille…" at bounding box center [560, 352] width 833 height 614
click at [611, 72] on icon "Ellipses" at bounding box center [617, 75] width 13 height 13
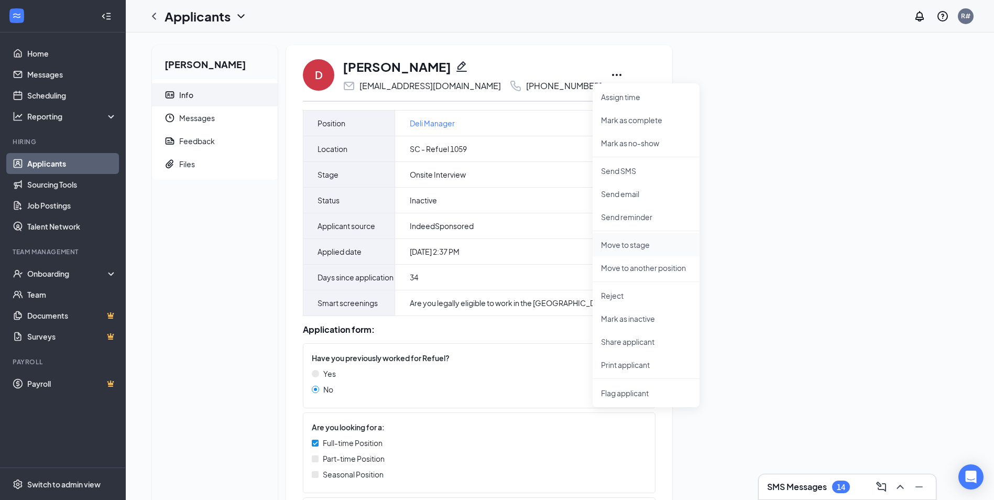
click at [639, 240] on p "Move to stage" at bounding box center [646, 245] width 90 height 10
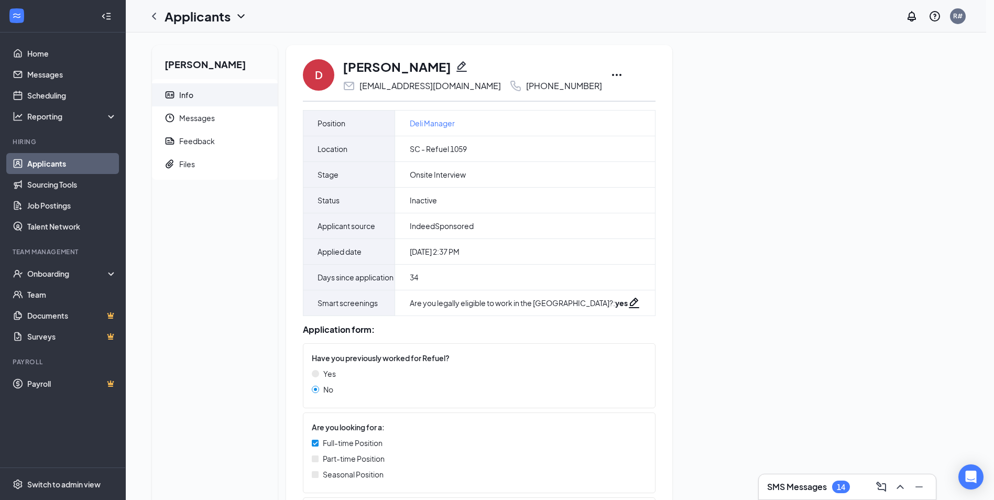
type input "On Hold (next stage)"
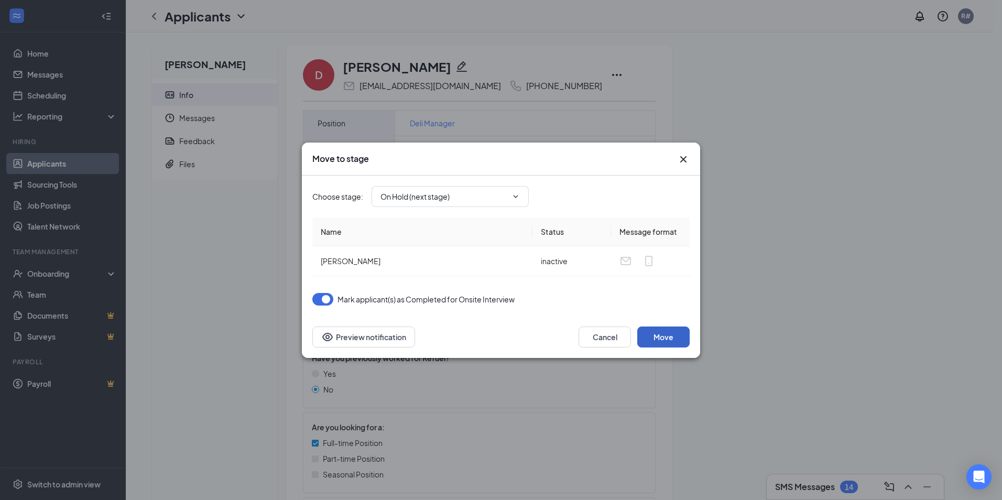
click at [664, 332] on button "Move" at bounding box center [663, 337] width 52 height 21
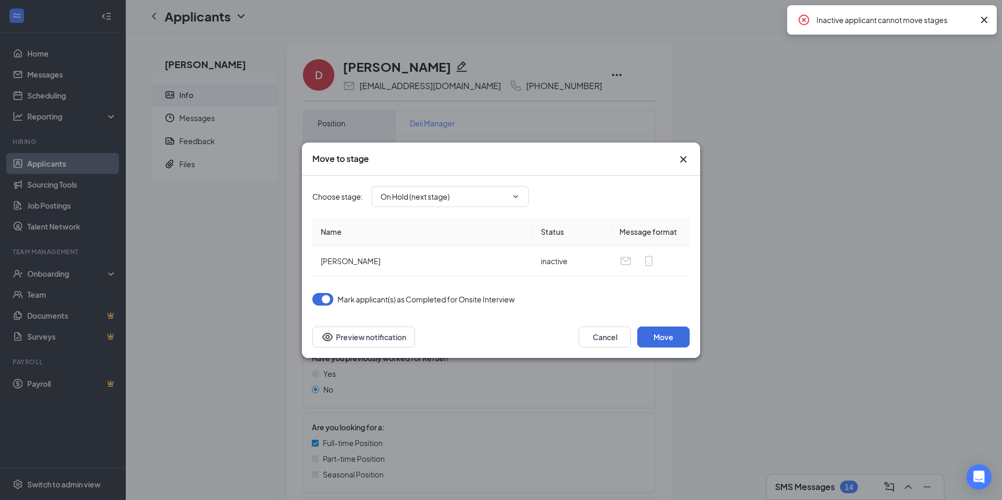
click at [983, 23] on icon "Cross" at bounding box center [984, 20] width 13 height 13
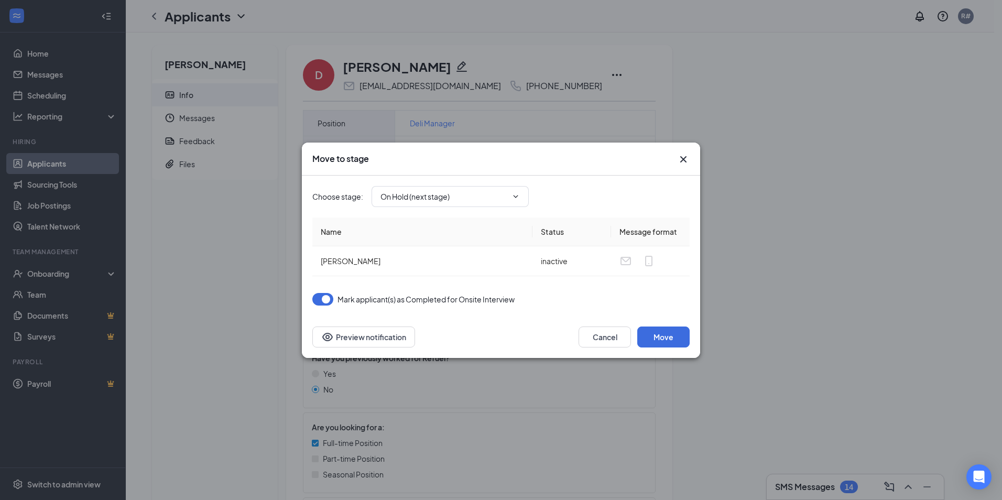
click at [770, 201] on div "Move to stage Choose stage : On Hold (next stage) Name Status Message format Da…" at bounding box center [501, 250] width 1002 height 500
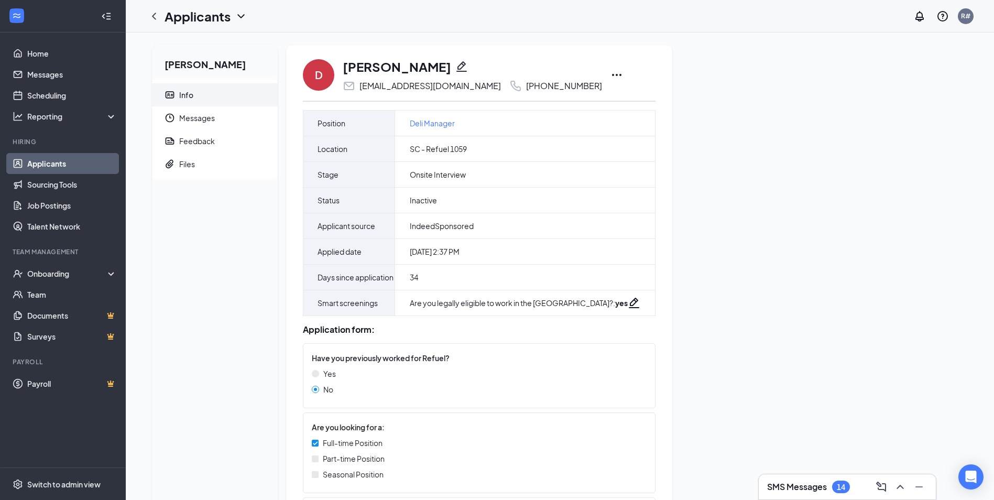
click at [108, 11] on icon "Collapse" at bounding box center [106, 16] width 10 height 10
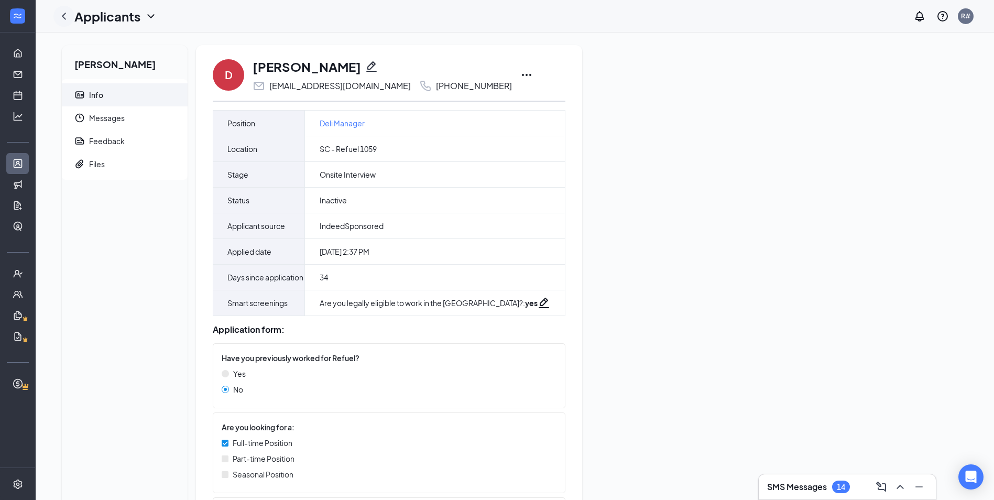
click at [62, 17] on icon "ChevronLeft" at bounding box center [64, 16] width 13 height 13
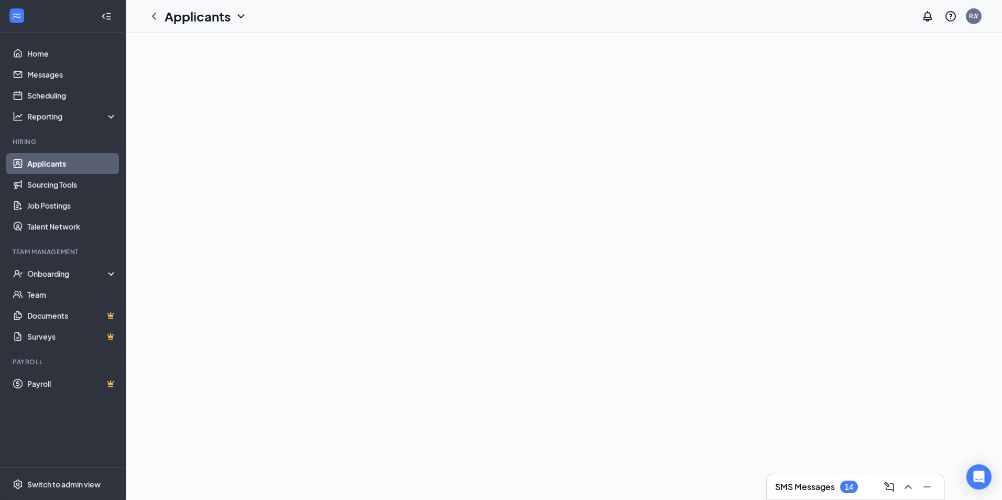
click at [240, 17] on icon "ChevronDown" at bounding box center [241, 16] width 13 height 13
click at [175, 68] on link "Archived applicants" at bounding box center [227, 68] width 113 height 10
click at [151, 13] on icon "ChevronLeft" at bounding box center [154, 16] width 13 height 13
drag, startPoint x: 744, startPoint y: 331, endPoint x: 730, endPoint y: 331, distance: 14.2
click at [741, 331] on div at bounding box center [564, 265] width 876 height 467
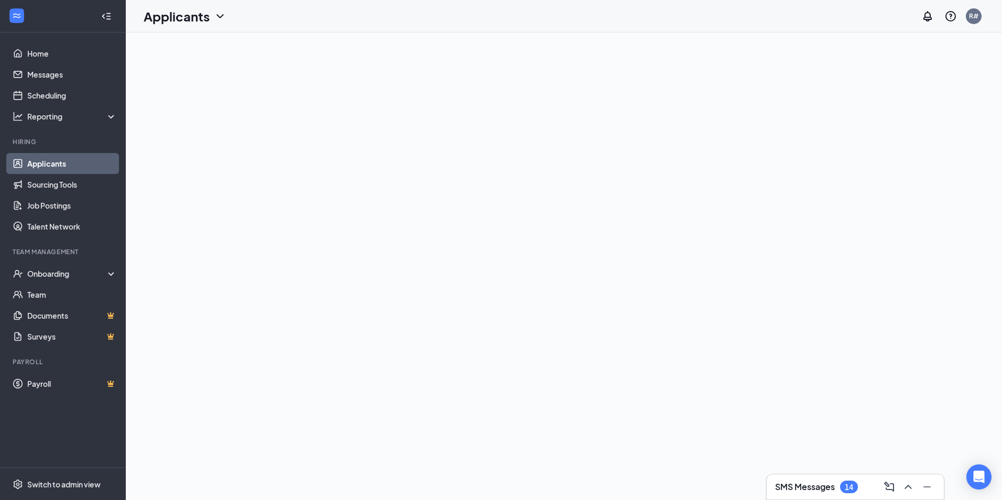
click at [50, 161] on link "Applicants" at bounding box center [72, 163] width 90 height 21
click at [108, 15] on icon "Collapse" at bounding box center [106, 16] width 10 height 10
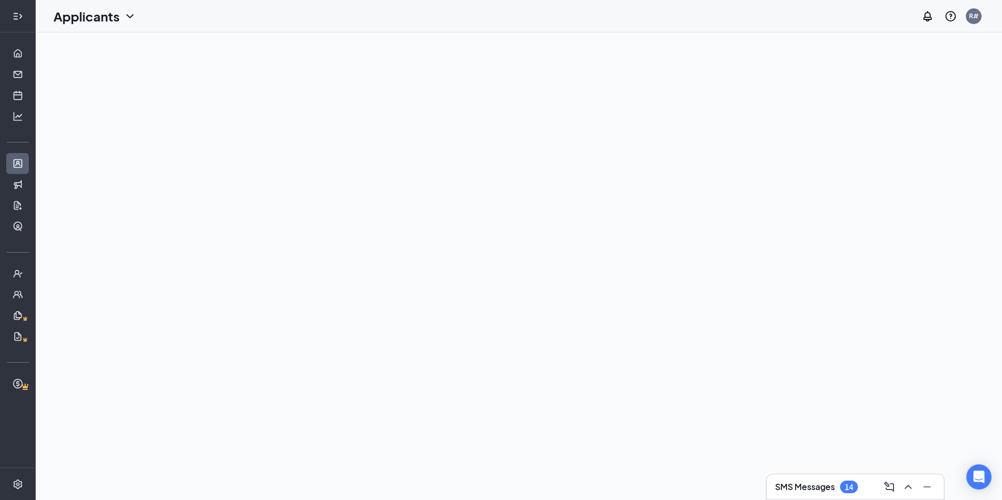
click at [18, 14] on icon "Expand" at bounding box center [18, 16] width 10 height 10
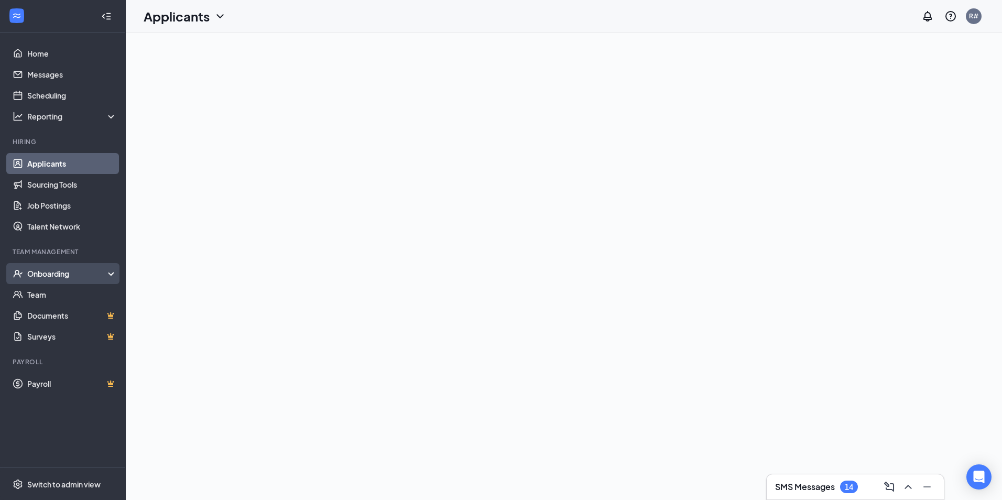
click at [59, 277] on div "Onboarding" at bounding box center [67, 273] width 81 height 10
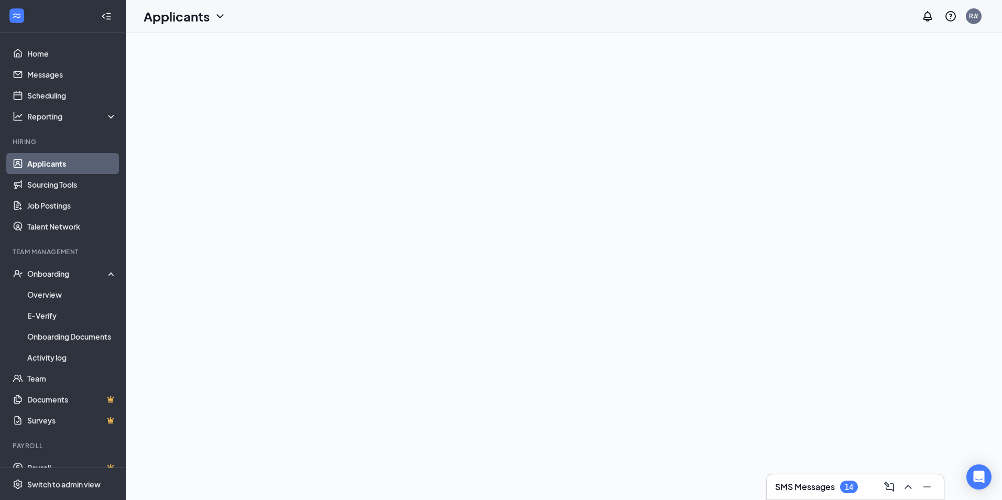
drag, startPoint x: 367, startPoint y: 341, endPoint x: 295, endPoint y: 326, distance: 74.3
click at [367, 341] on div at bounding box center [564, 265] width 876 height 467
click at [48, 57] on link "Home" at bounding box center [72, 53] width 90 height 21
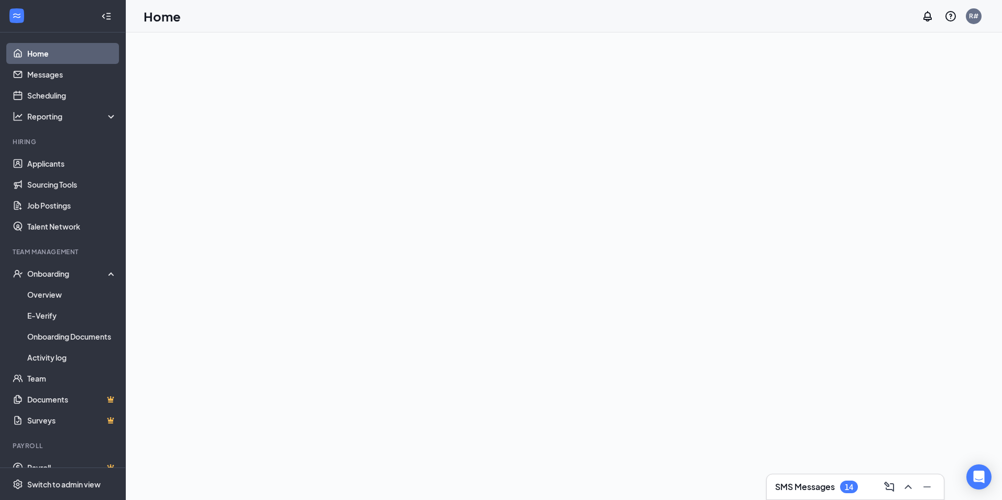
click at [585, 273] on div at bounding box center [564, 265] width 876 height 467
click at [855, 190] on div at bounding box center [564, 265] width 876 height 467
click at [101, 15] on icon "Collapse" at bounding box center [106, 16] width 10 height 10
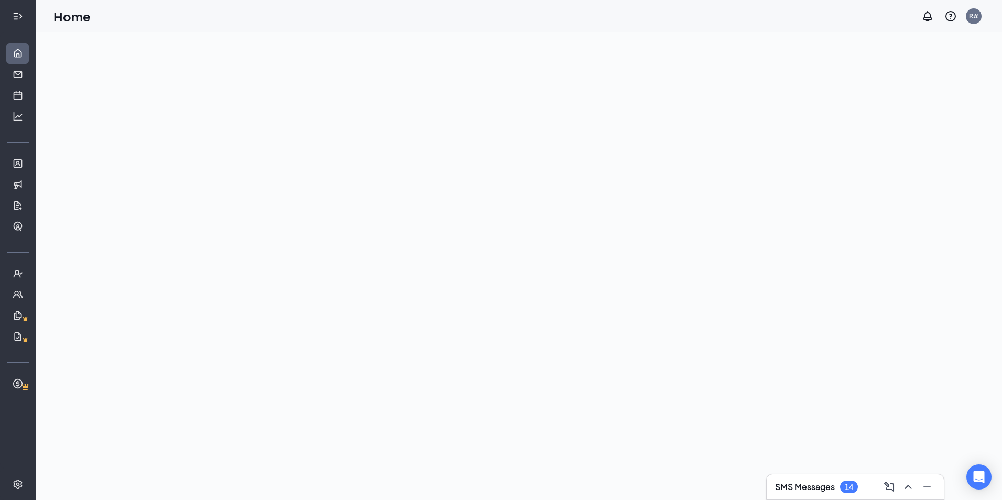
click at [28, 17] on div at bounding box center [17, 16] width 21 height 21
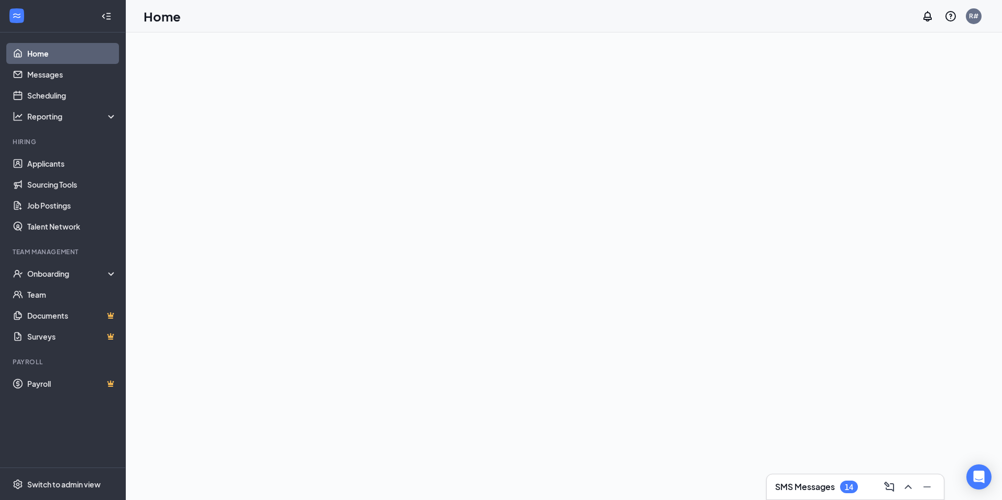
click at [37, 51] on link "Home" at bounding box center [72, 53] width 90 height 21
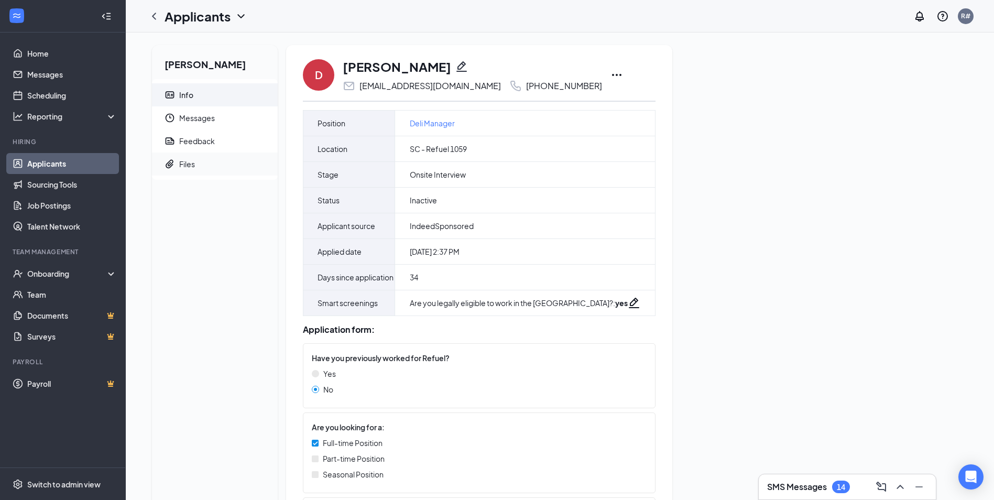
click at [182, 164] on div "Files" at bounding box center [187, 164] width 16 height 10
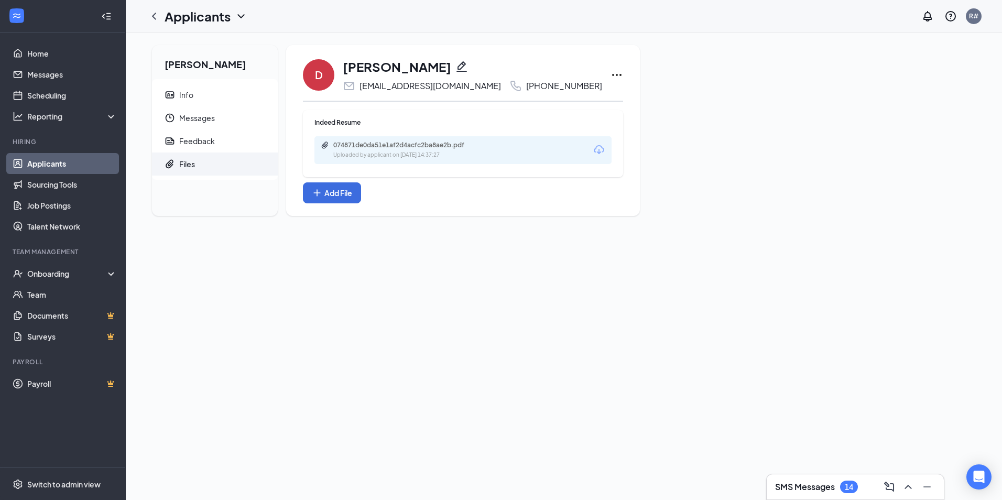
click at [594, 146] on icon "Download" at bounding box center [599, 149] width 10 height 9
click at [611, 73] on icon "Ellipses" at bounding box center [617, 75] width 13 height 13
click at [624, 121] on p "Mark as complete" at bounding box center [646, 120] width 90 height 10
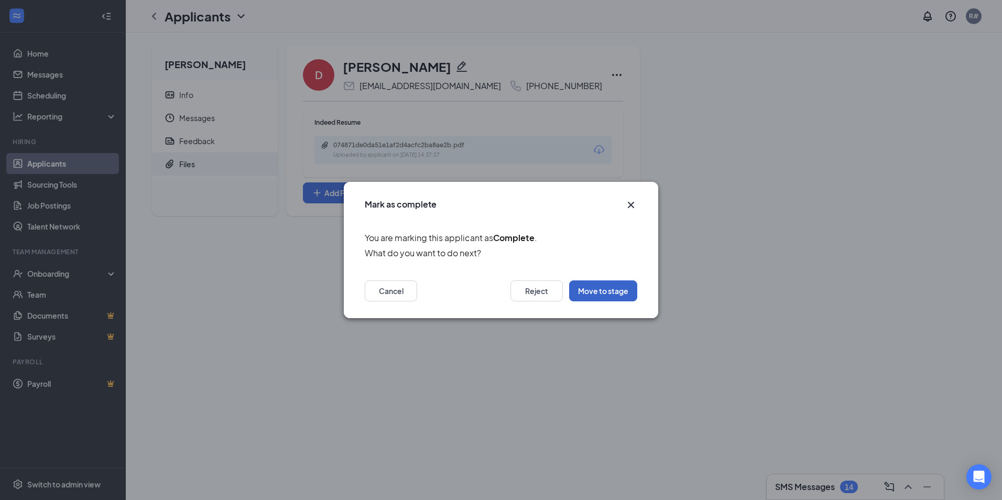
click at [605, 293] on button "Move to stage" at bounding box center [603, 290] width 68 height 21
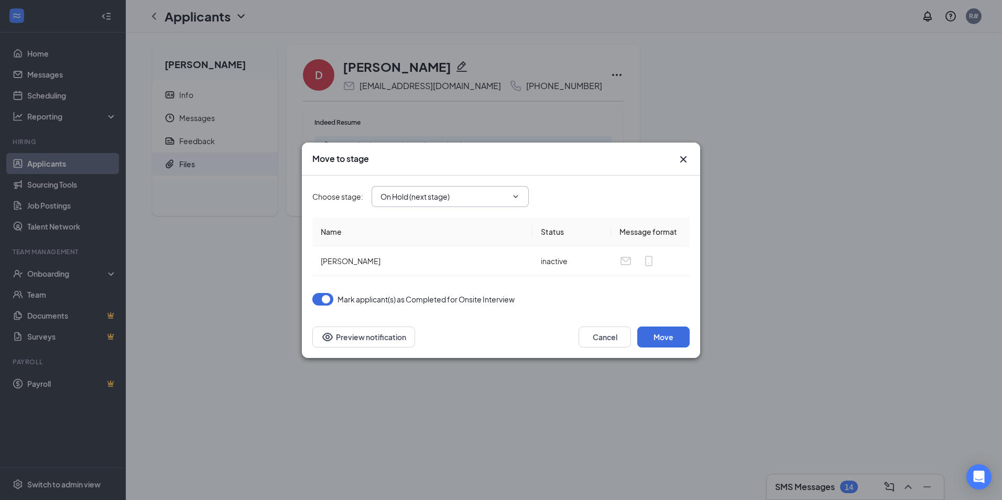
click at [515, 196] on icon "ChevronDown" at bounding box center [516, 196] width 5 height 3
click at [423, 288] on div "Hiring Complete" at bounding box center [417, 289] width 57 height 12
type input "Hiring Complete"
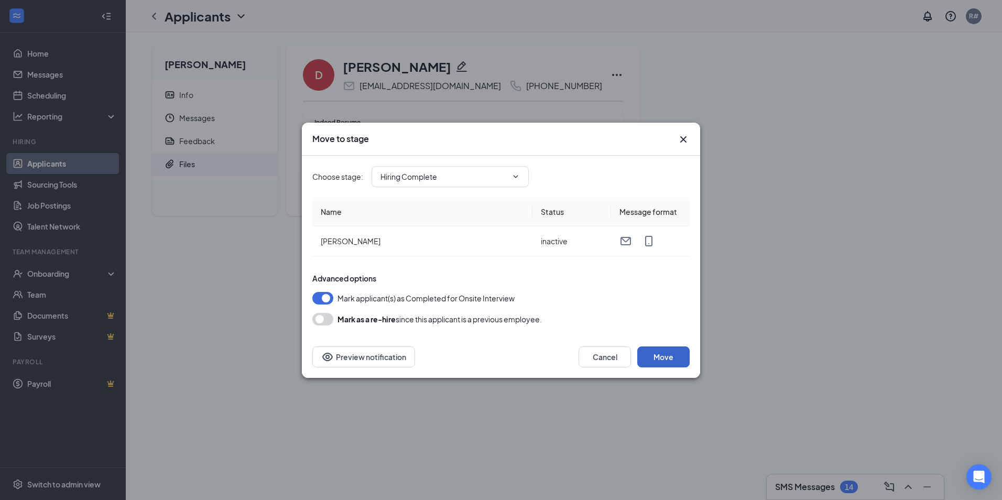
click at [672, 358] on button "Move" at bounding box center [663, 356] width 52 height 21
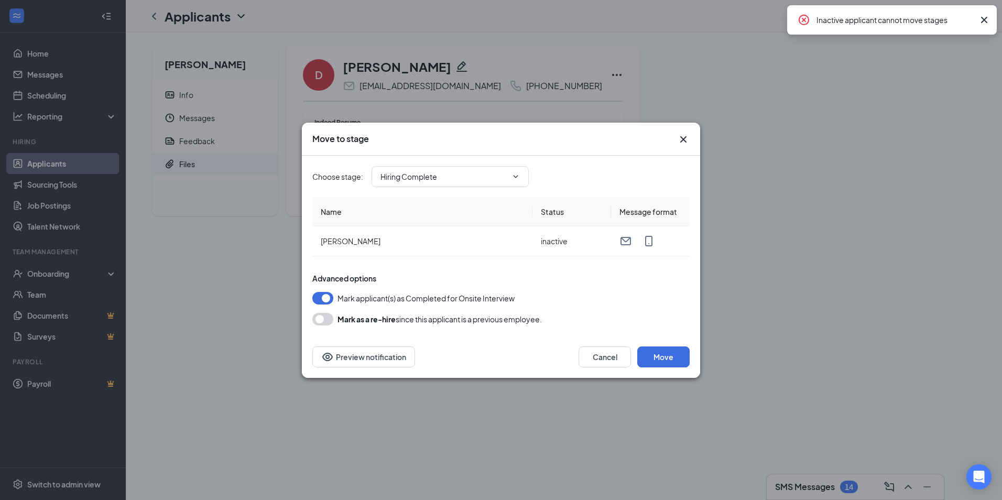
click at [982, 16] on icon "Cross" at bounding box center [984, 20] width 13 height 13
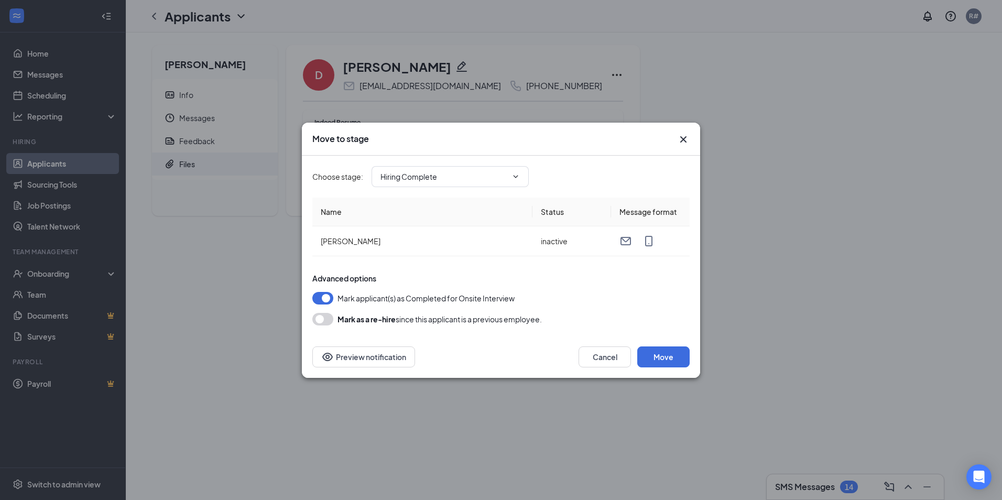
click at [680, 135] on icon "Cross" at bounding box center [683, 139] width 13 height 13
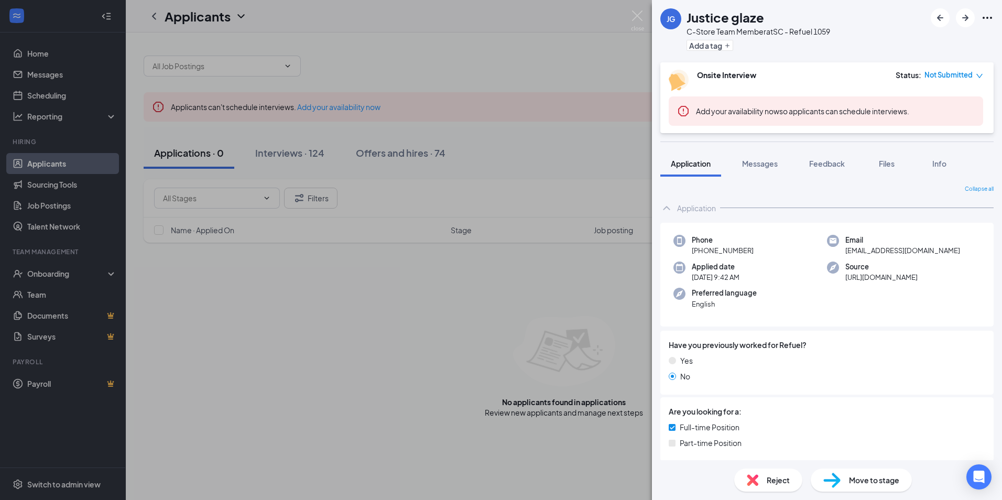
click at [981, 73] on icon "down" at bounding box center [979, 75] width 7 height 7
click at [943, 118] on span "Mark complete" at bounding box center [942, 123] width 52 height 12
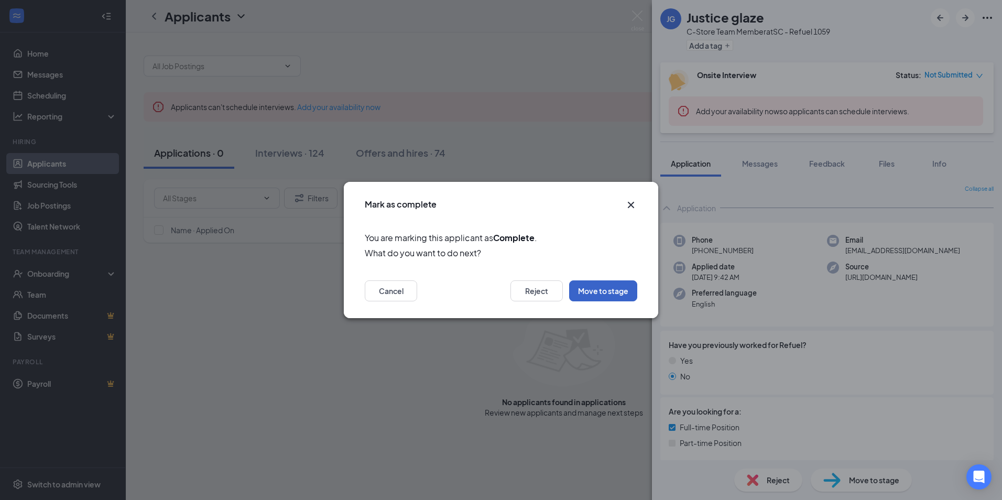
click at [588, 292] on button "Move to stage" at bounding box center [603, 290] width 68 height 21
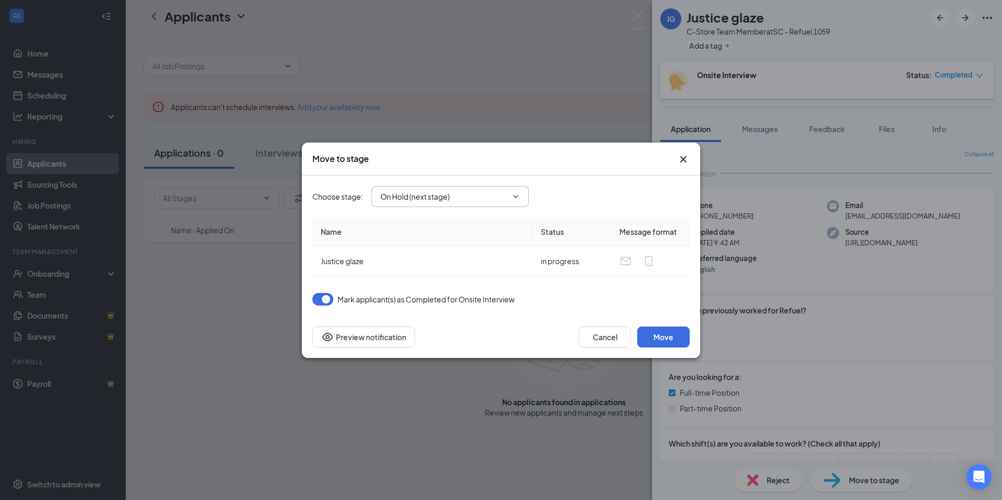
click at [515, 195] on icon "ChevronDown" at bounding box center [516, 196] width 8 height 8
click at [421, 290] on div "Hiring Complete" at bounding box center [417, 289] width 57 height 12
type input "Hiring Complete"
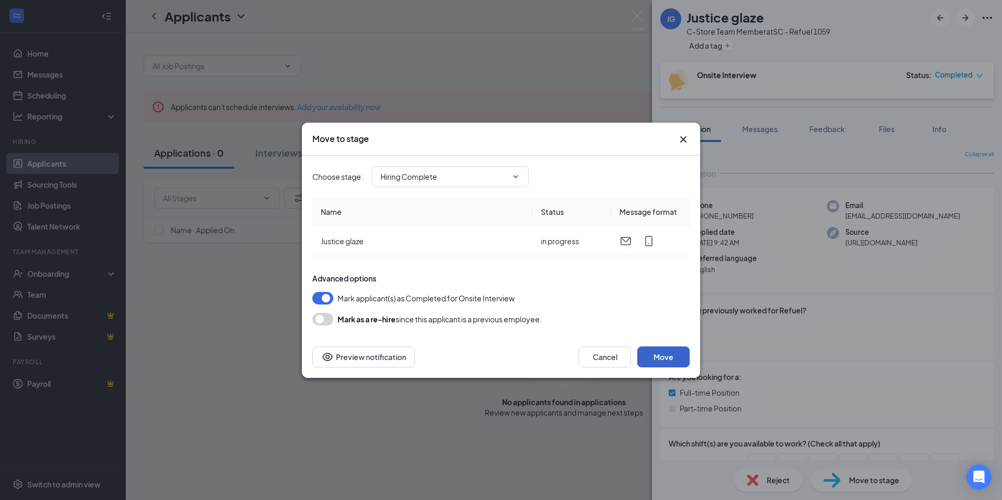
click at [660, 357] on button "Move" at bounding box center [663, 356] width 52 height 21
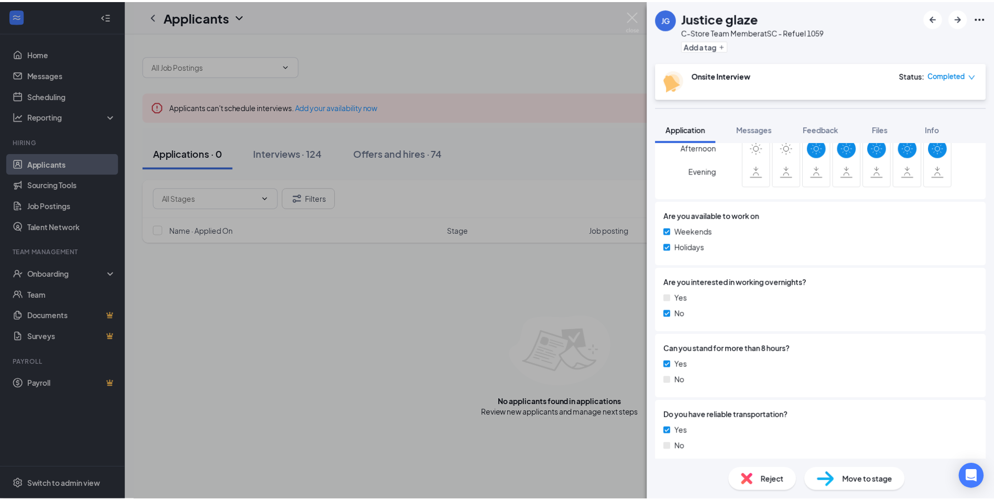
scroll to position [367, 0]
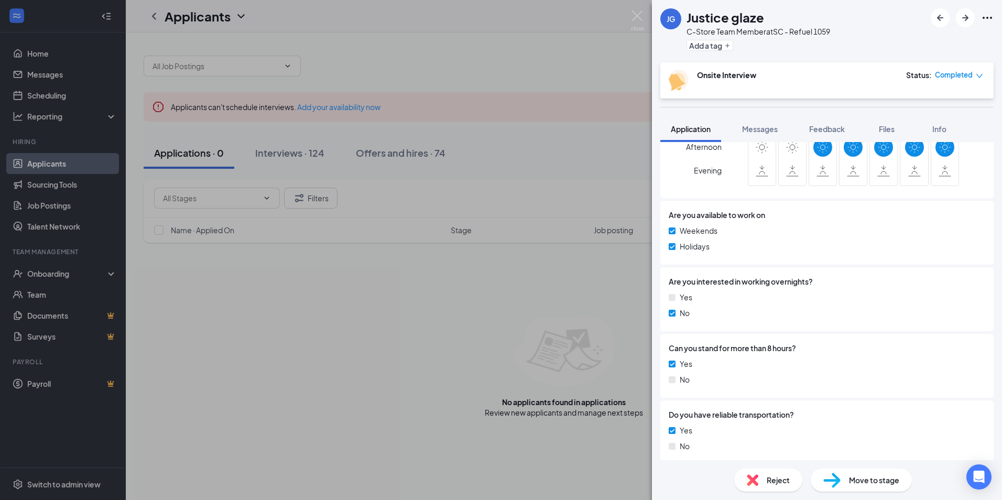
click at [894, 482] on span "Move to stage" at bounding box center [874, 480] width 50 height 12
type input "On Hold (next stage)"
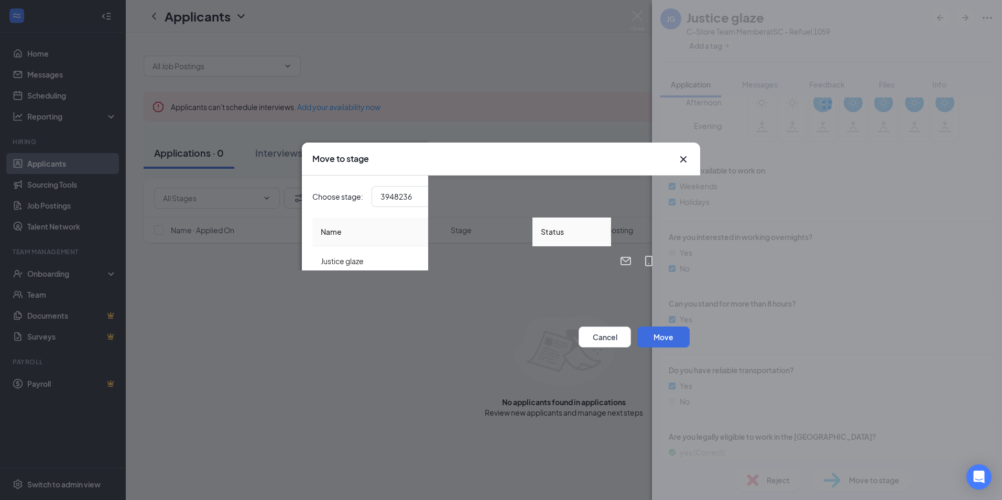
type input "On Hold"
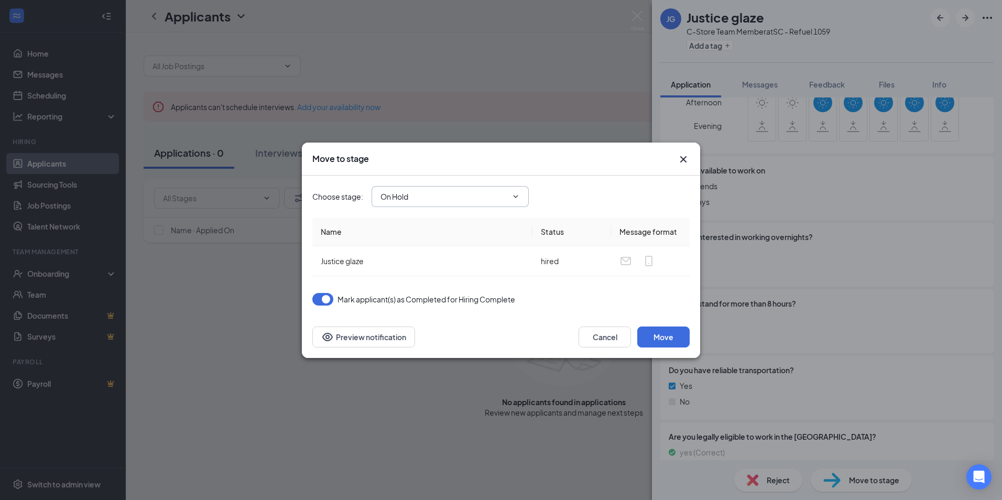
click at [518, 199] on icon "ChevronDown" at bounding box center [516, 196] width 8 height 8
drag, startPoint x: 501, startPoint y: 337, endPoint x: 597, endPoint y: 345, distance: 96.8
click at [504, 336] on div "Cancel Move Preview notification" at bounding box center [500, 337] width 377 height 21
click at [681, 341] on button "Move" at bounding box center [663, 337] width 52 height 21
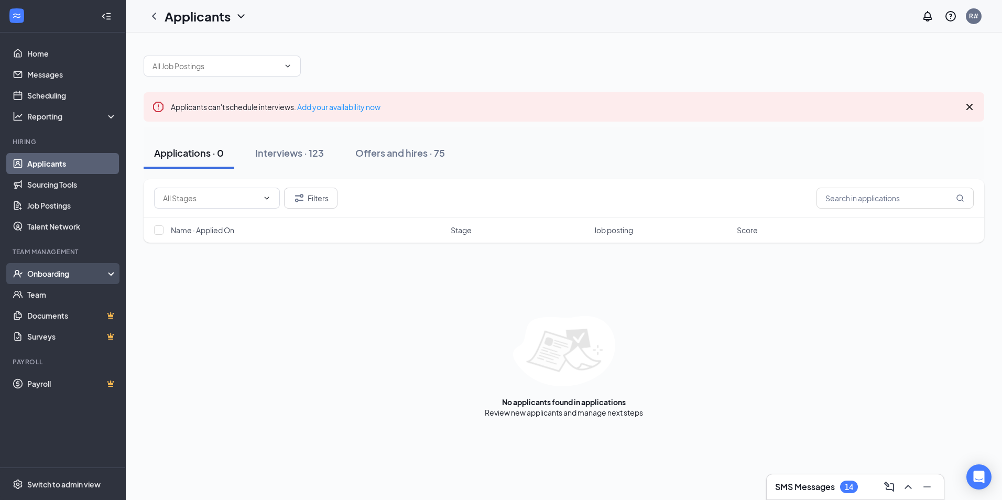
click at [58, 273] on div "Onboarding" at bounding box center [67, 273] width 81 height 10
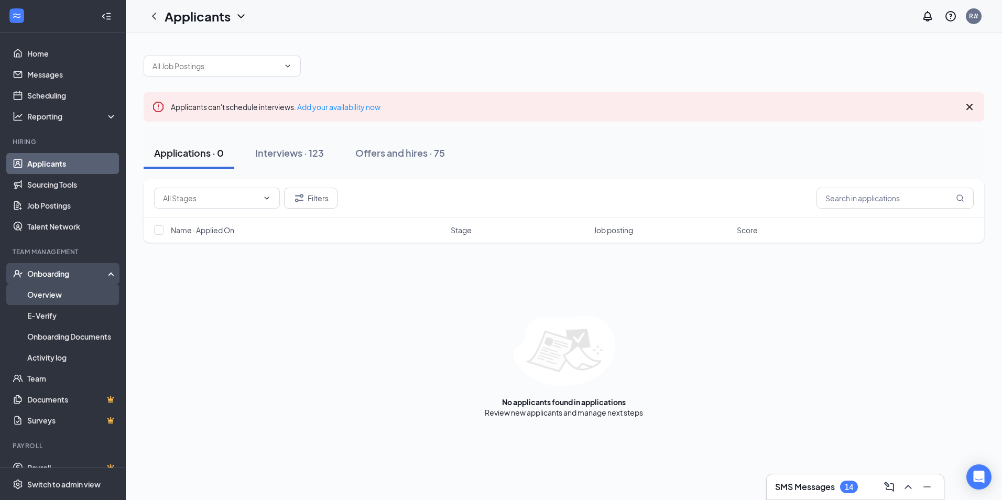
click at [56, 296] on link "Overview" at bounding box center [72, 294] width 90 height 21
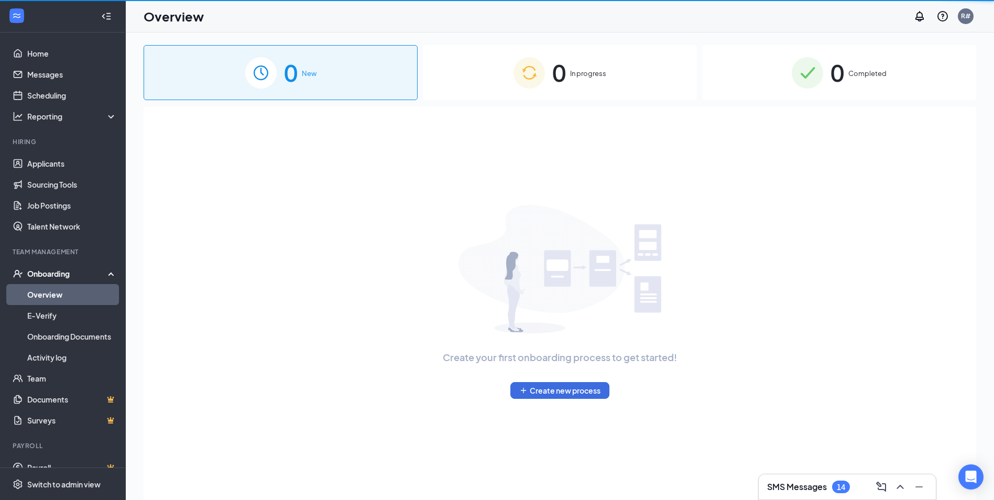
click at [56, 296] on link "Overview" at bounding box center [72, 294] width 90 height 21
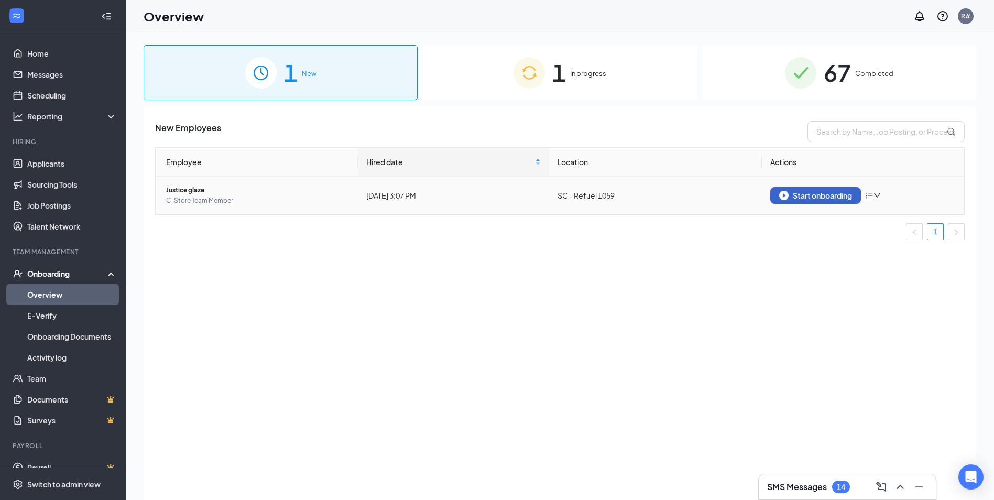
click at [798, 197] on div "Start onboarding" at bounding box center [815, 195] width 73 height 9
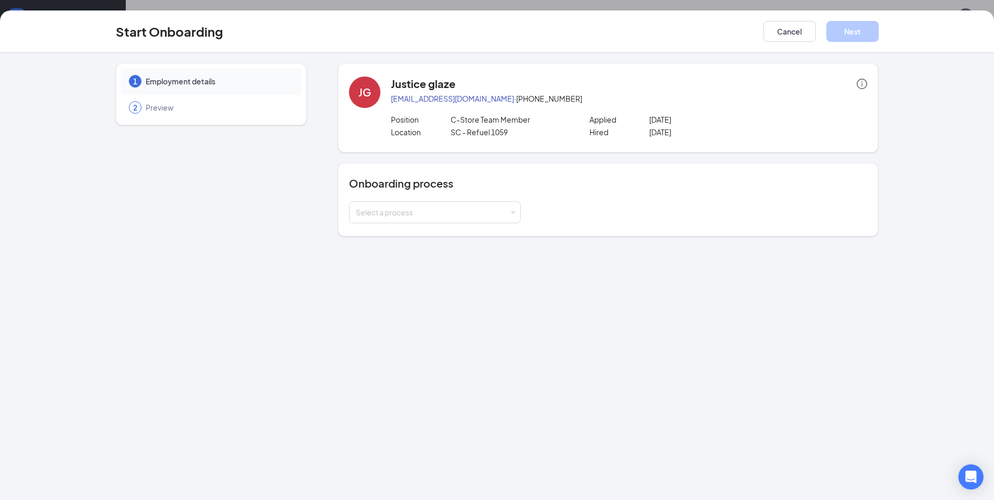
scroll to position [47, 0]
click at [509, 211] on div "Select a process" at bounding box center [433, 212] width 154 height 10
click at [419, 238] on span "New Hire Documentation" at bounding box center [396, 234] width 86 height 9
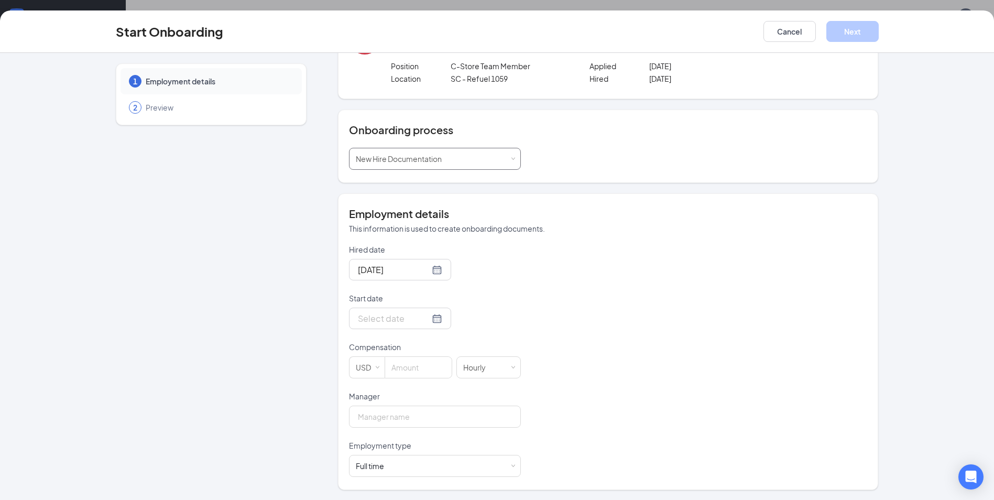
scroll to position [54, 0]
click at [385, 319] on input "Start date" at bounding box center [394, 317] width 72 height 13
type input "[DATE]"
click at [453, 429] on div "24" at bounding box center [459, 427] width 13 height 13
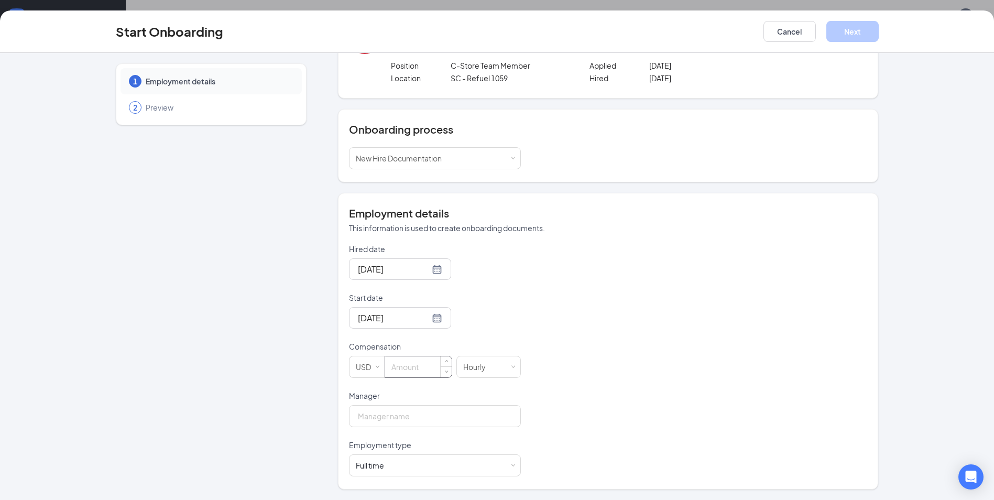
click at [421, 366] on input at bounding box center [418, 366] width 67 height 21
type input "15.25"
click at [417, 420] on input "Manager" at bounding box center [435, 416] width 172 height 22
type input "[PERSON_NAME]"
click at [511, 465] on span at bounding box center [513, 465] width 5 height 5
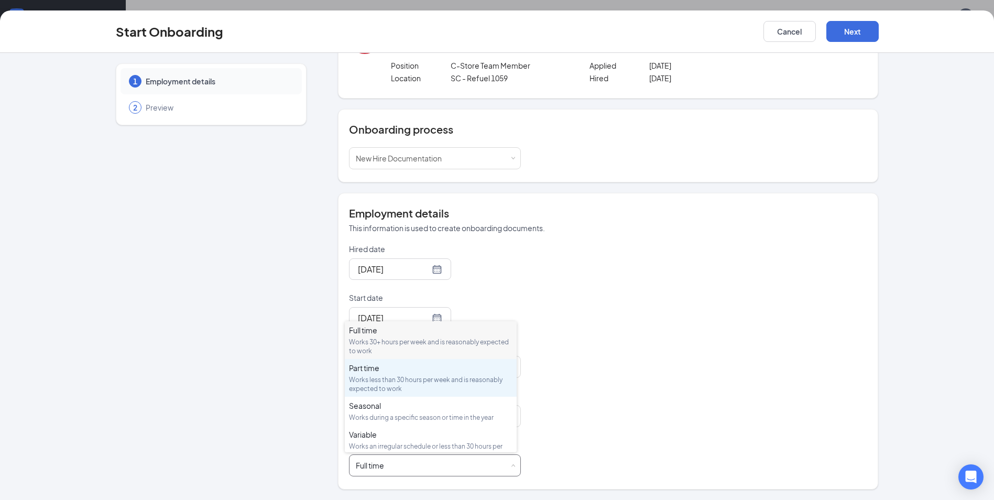
click at [359, 376] on div "Works less than 30 hours per week and is reasonably expected to work" at bounding box center [431, 384] width 164 height 18
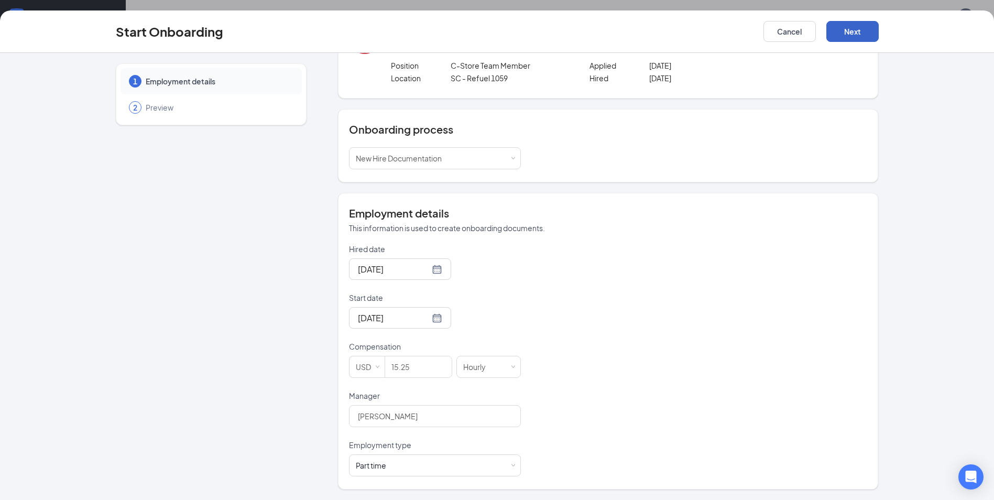
click at [854, 30] on button "Next" at bounding box center [853, 31] width 52 height 21
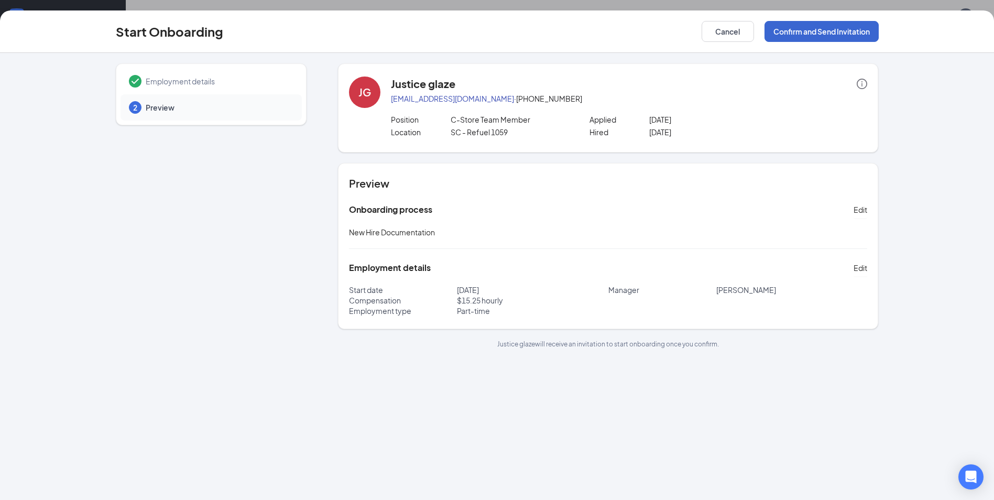
scroll to position [0, 0]
click at [845, 28] on button "Confirm and Send Invitation" at bounding box center [822, 31] width 114 height 21
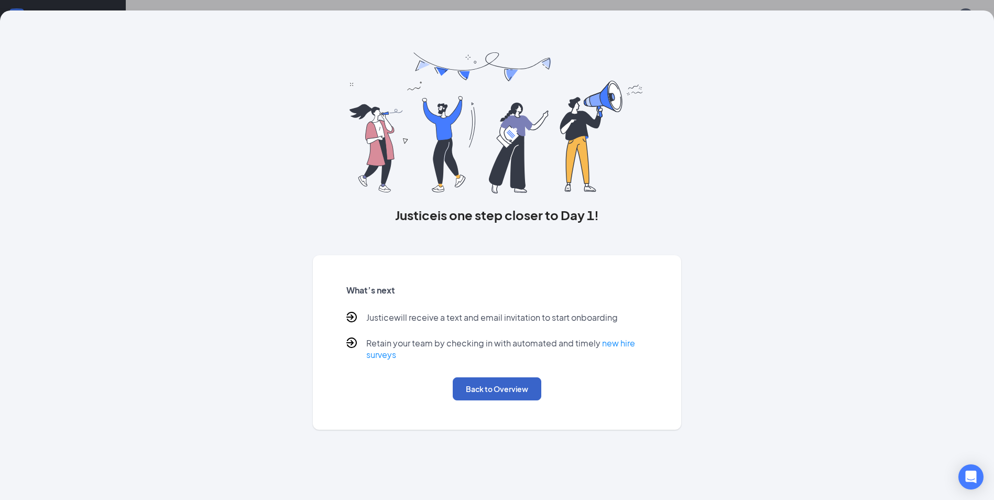
click at [512, 394] on button "Back to Overview" at bounding box center [497, 388] width 89 height 23
